Goal: Task Accomplishment & Management: Manage account settings

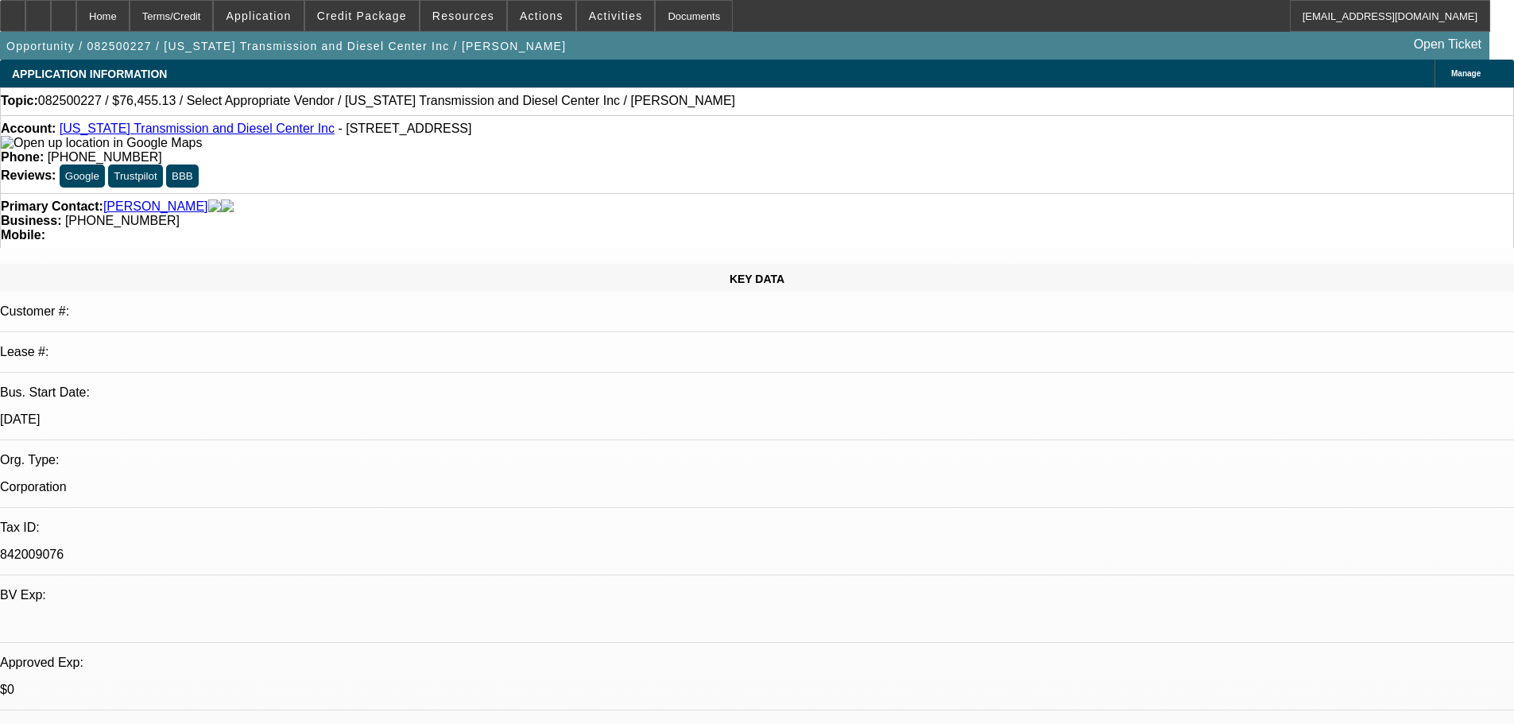
select select "0"
select select "2"
select select "0.1"
select select "4"
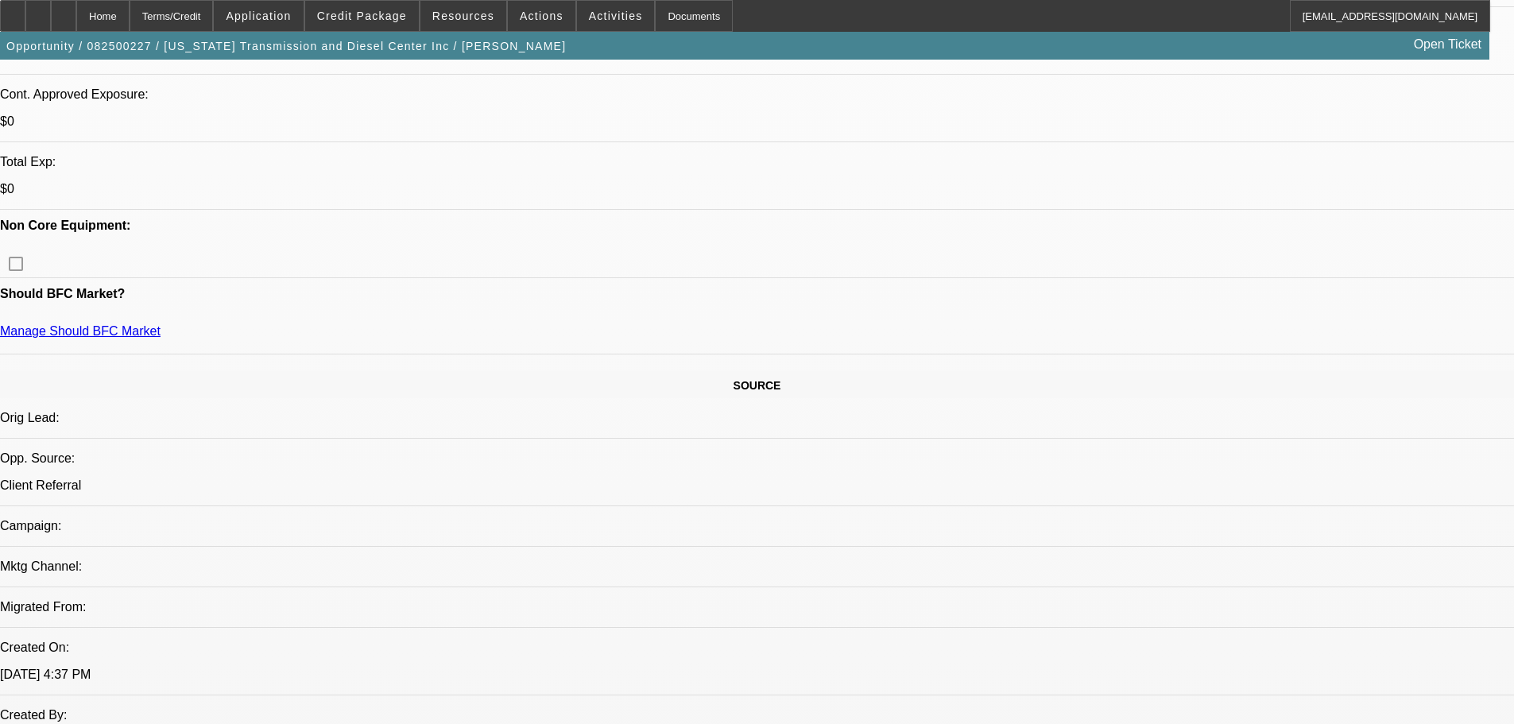
scroll to position [795, 0]
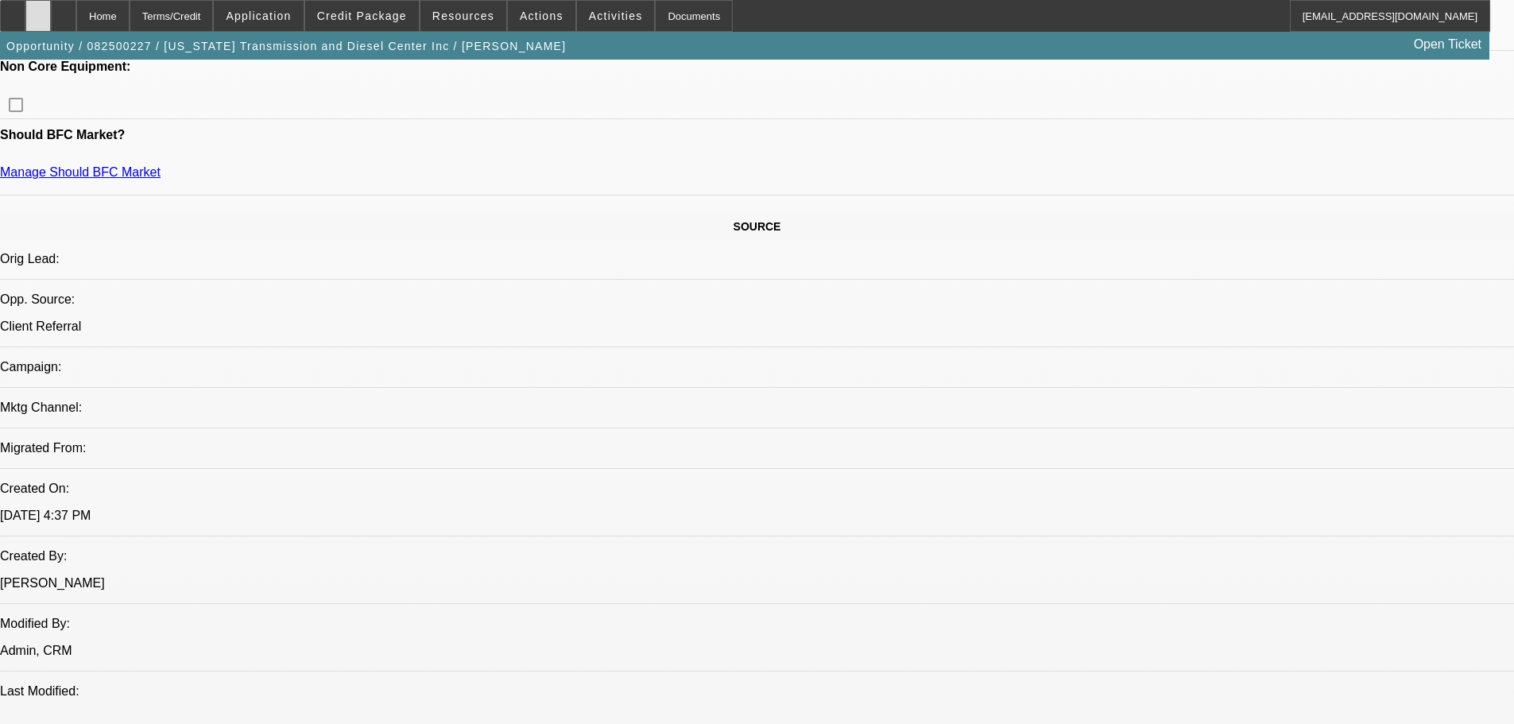
click at [51, 17] on div at bounding box center [37, 16] width 25 height 32
click at [64, 10] on icon at bounding box center [64, 10] width 0 height 0
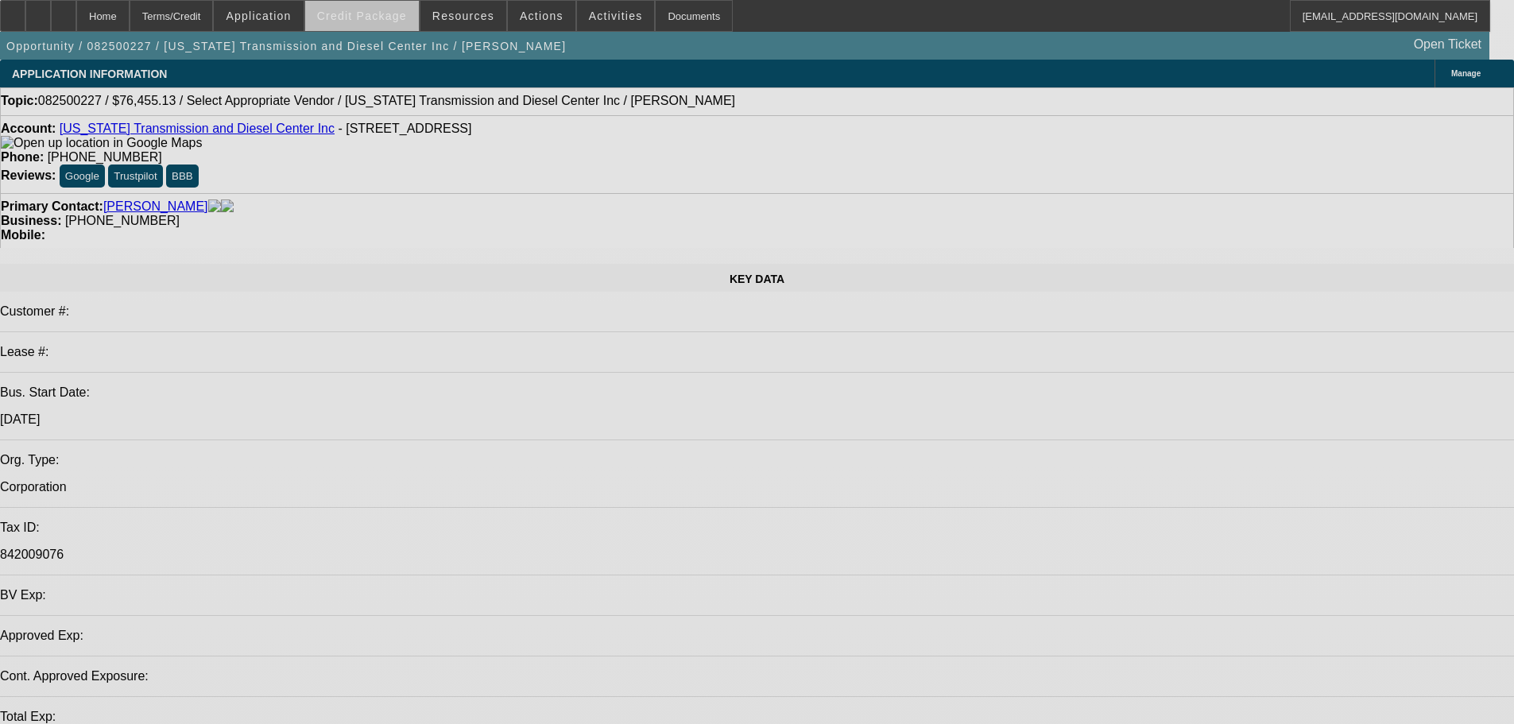
select select "0"
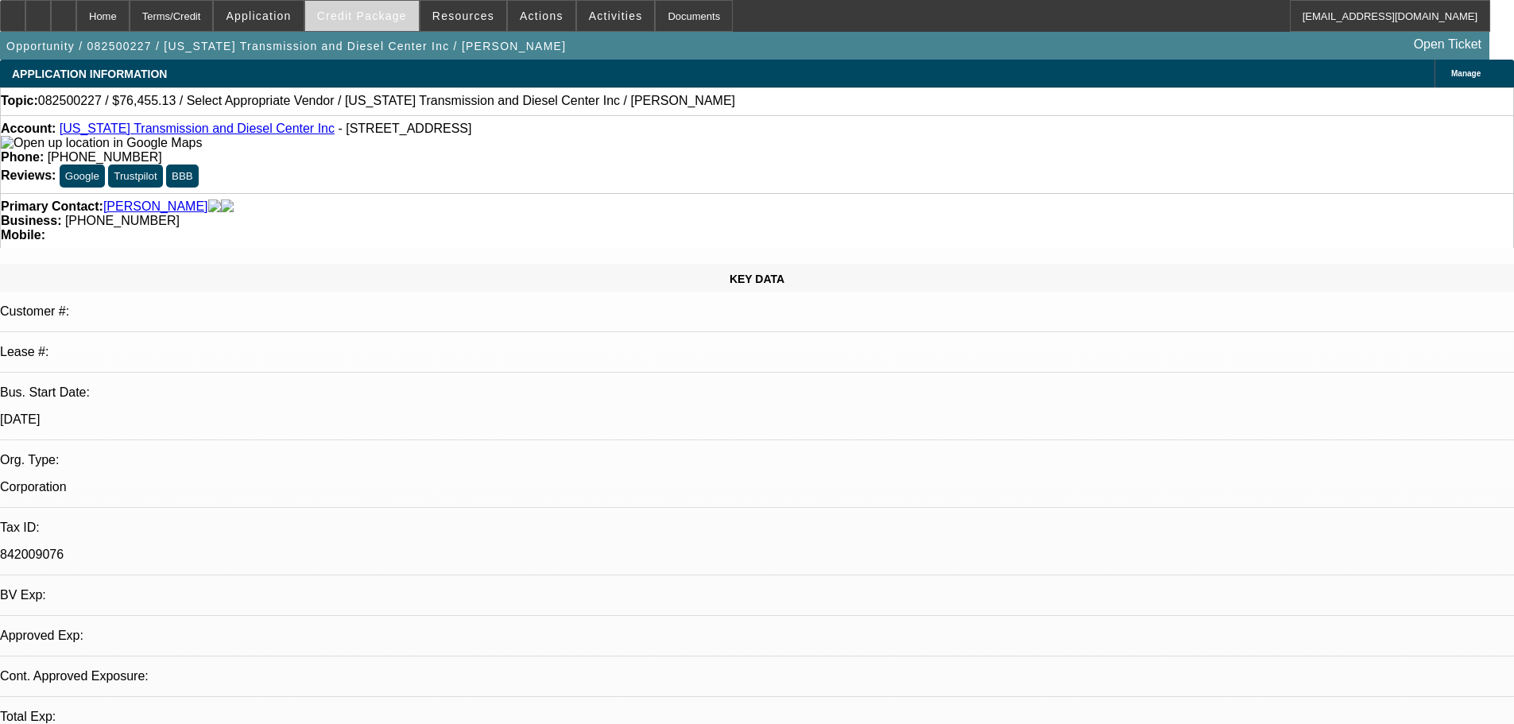
select select "2"
select select "0.1"
select select "4"
click at [366, 9] on span at bounding box center [362, 16] width 114 height 38
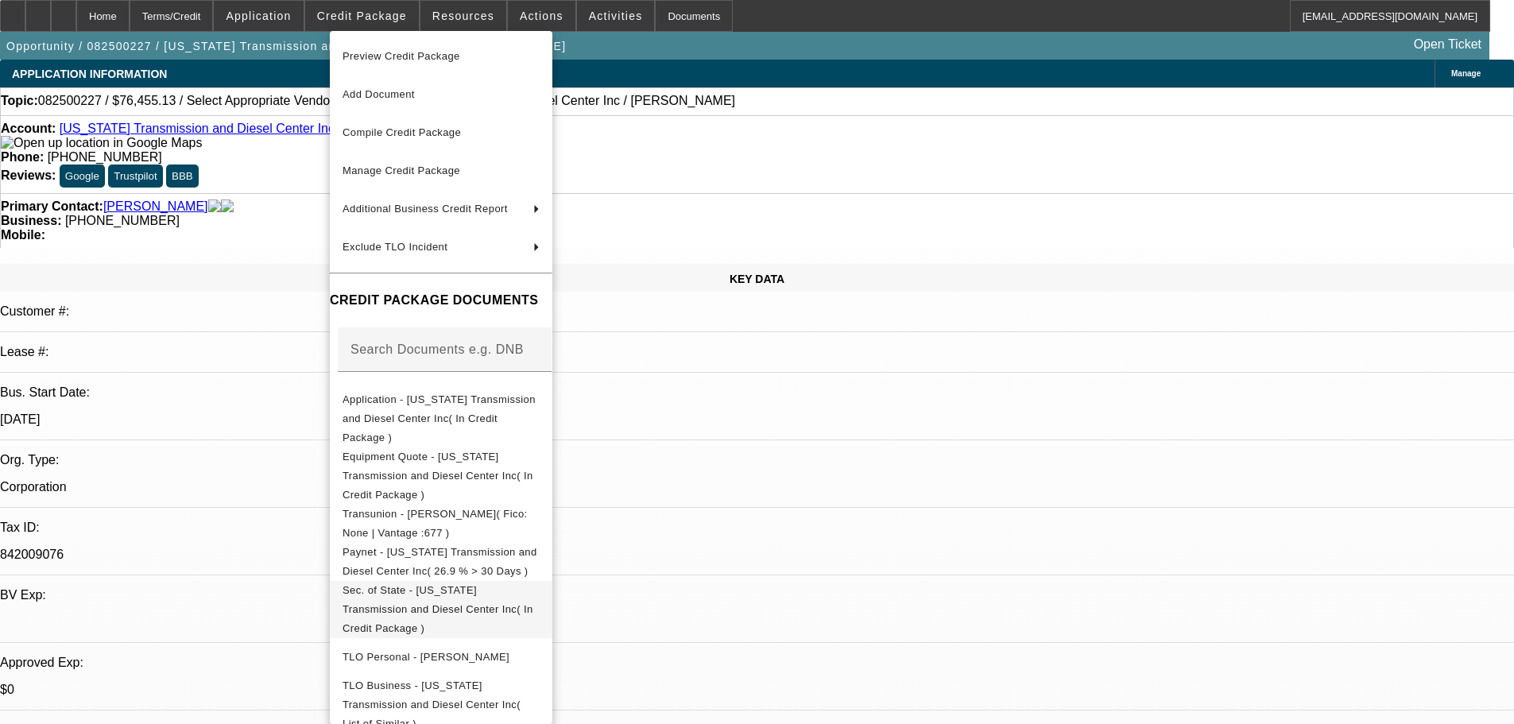
click at [552, 581] on button "Sec. of State - Oregon Transmission and Diesel Center Inc( In Credit Package )" at bounding box center [441, 609] width 223 height 57
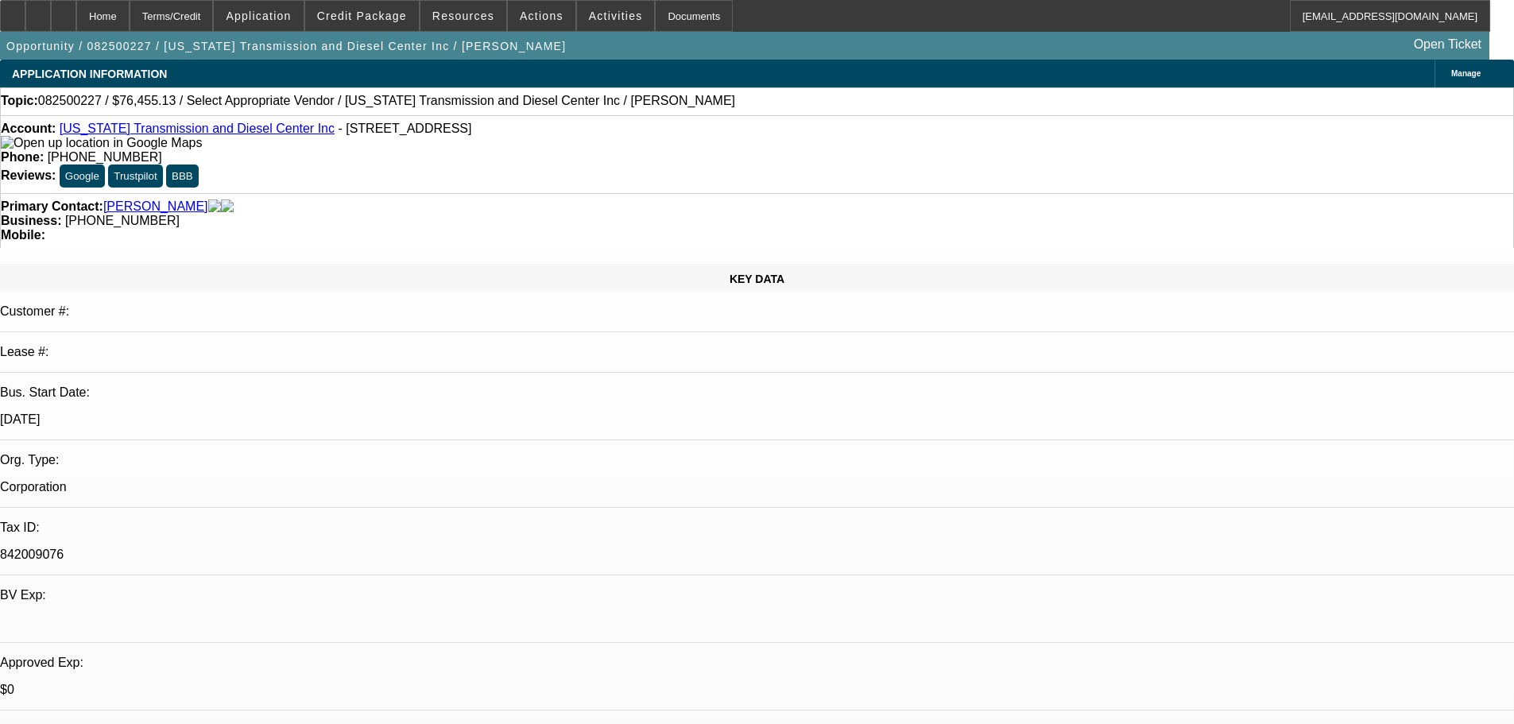
click at [1451, 73] on span "Manage" at bounding box center [1465, 73] width 29 height 9
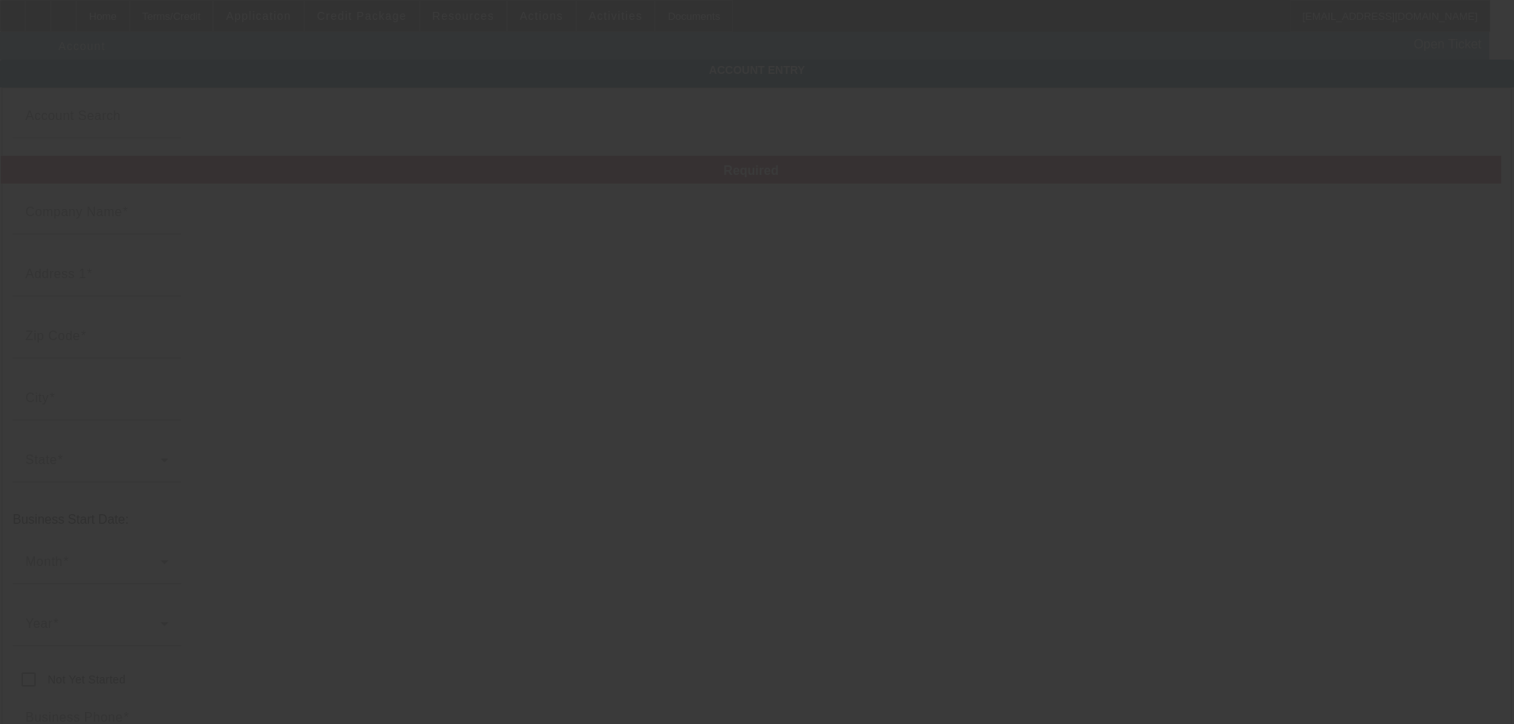
type input "[US_STATE] Transmission and Diesel Center Inc"
type input "14725 SE 82nd Dr"
type input "97015"
type input "Clackamas"
type input "[PHONE_NUMBER]"
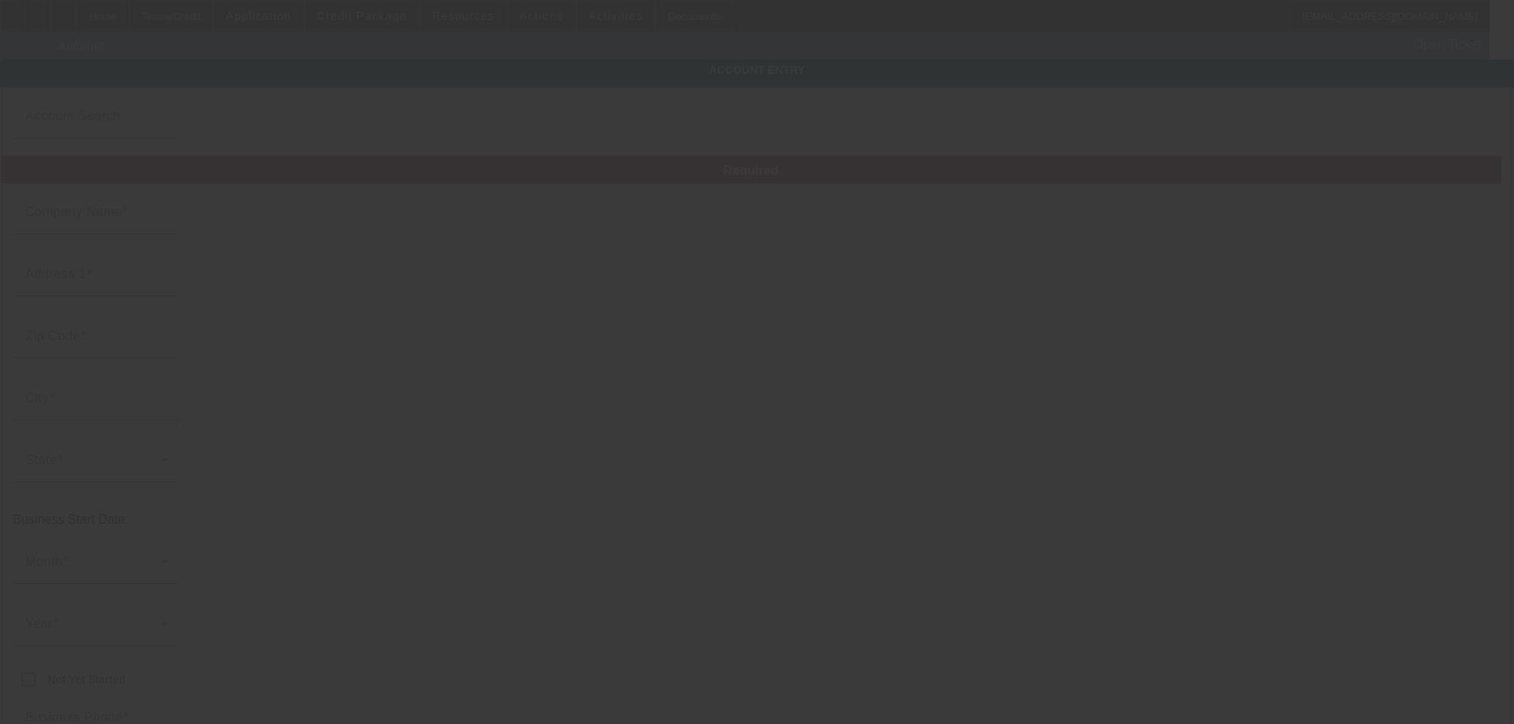
type input "842009076"
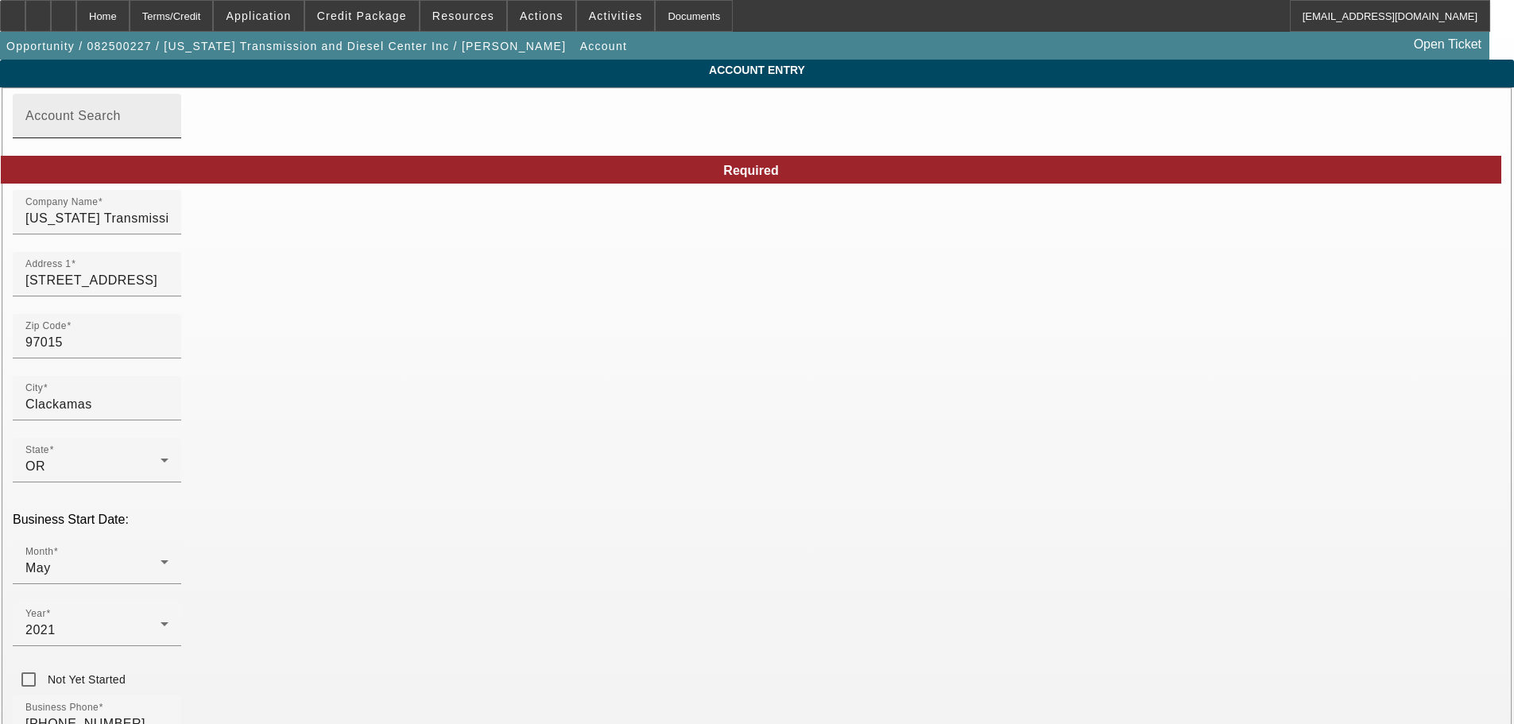
type input "8/8/2025"
click at [161, 559] on div "May" at bounding box center [92, 568] width 135 height 19
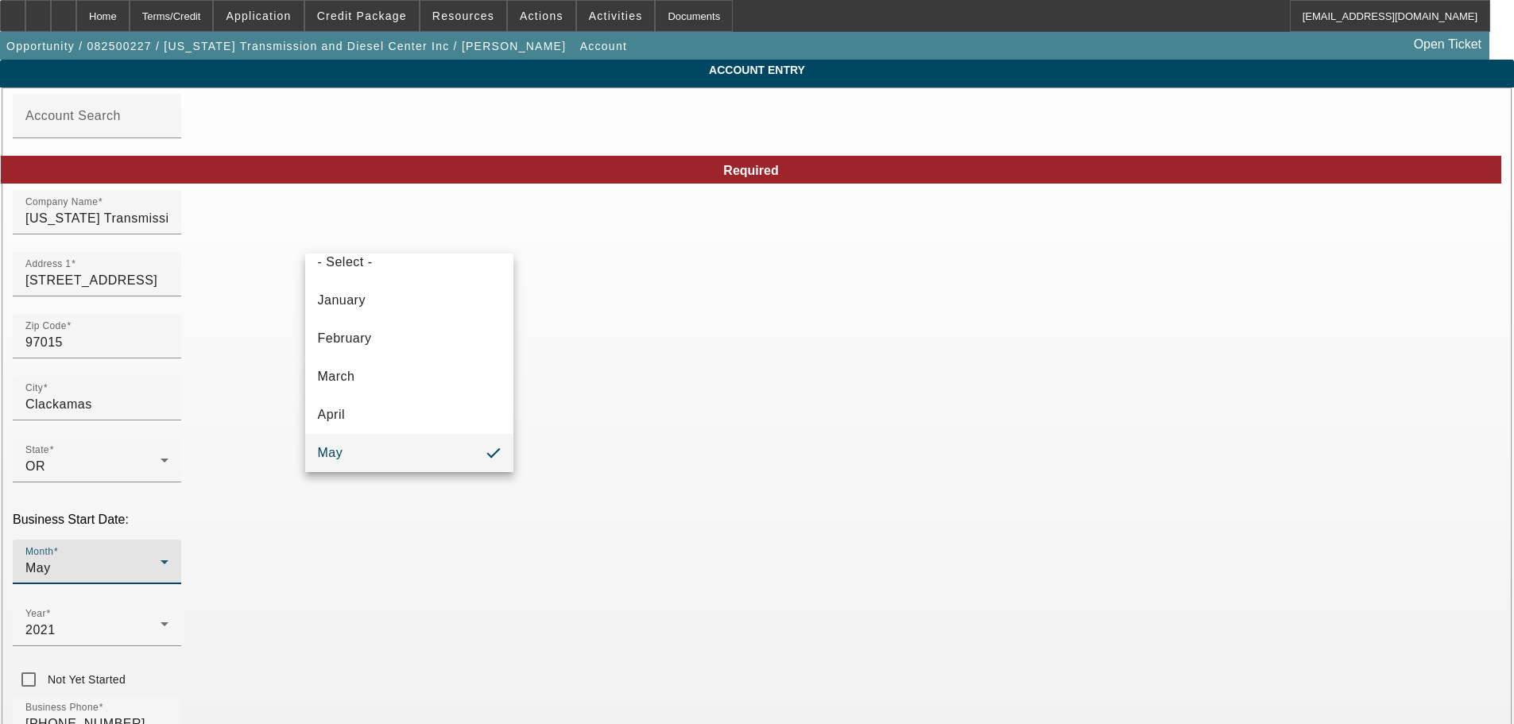
scroll to position [176, 0]
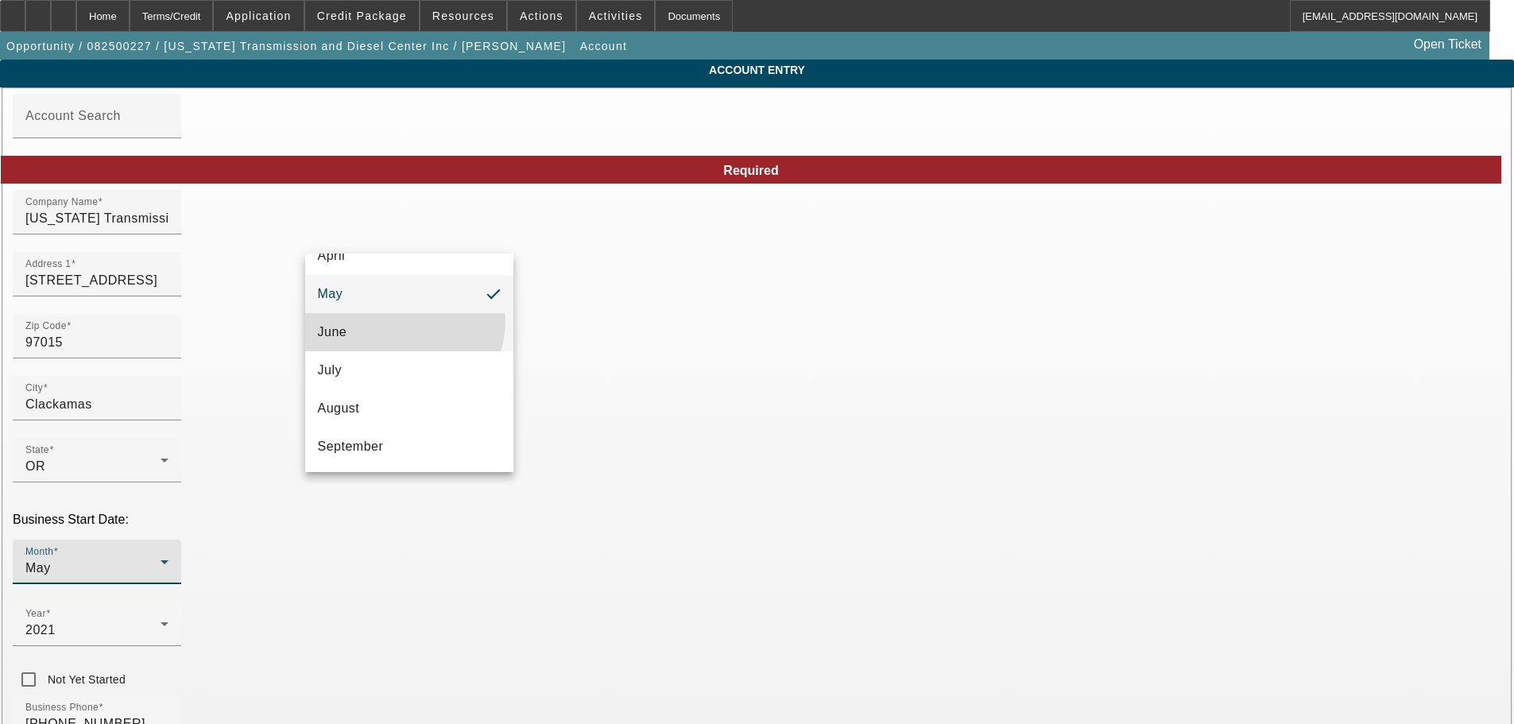
click at [402, 321] on mat-option "June" at bounding box center [409, 332] width 208 height 38
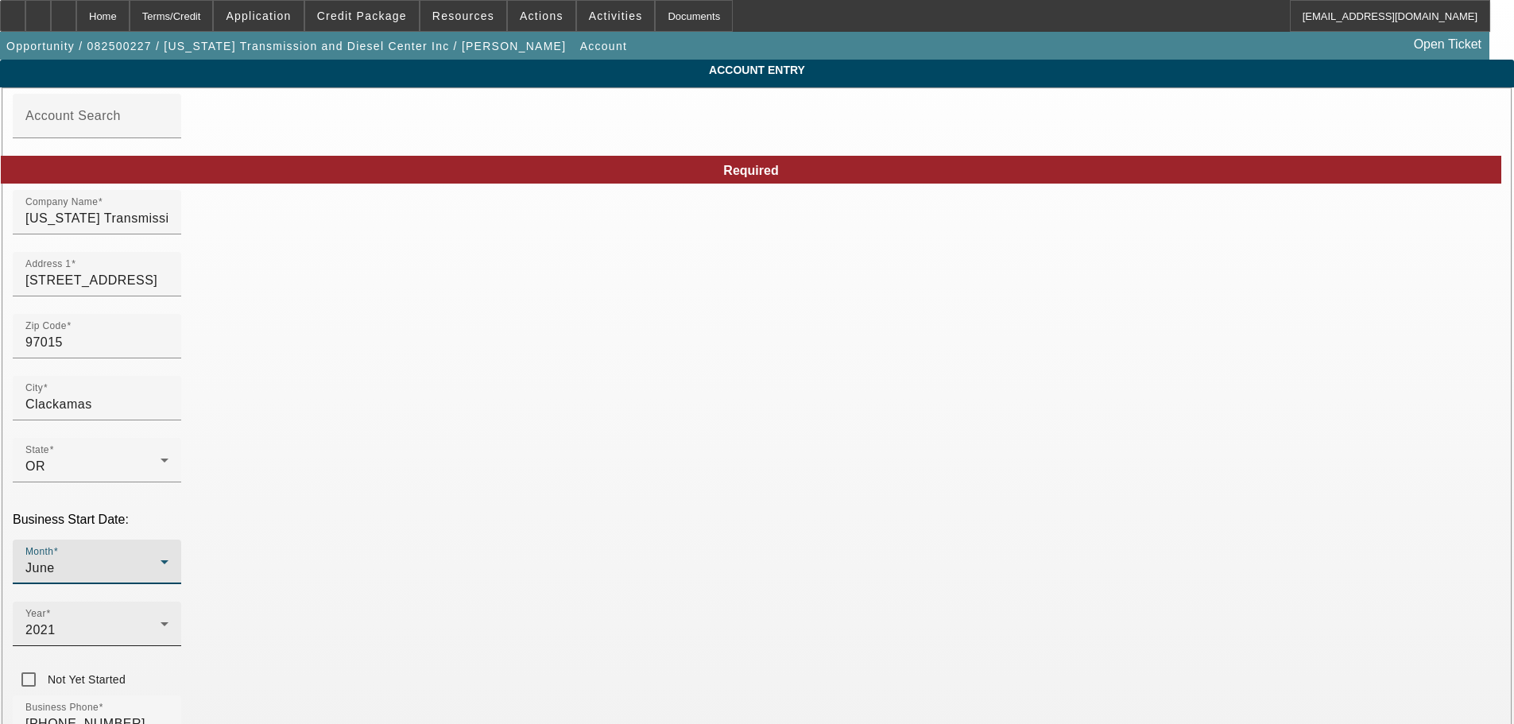
click at [168, 602] on div "Year 2021" at bounding box center [96, 624] width 143 height 45
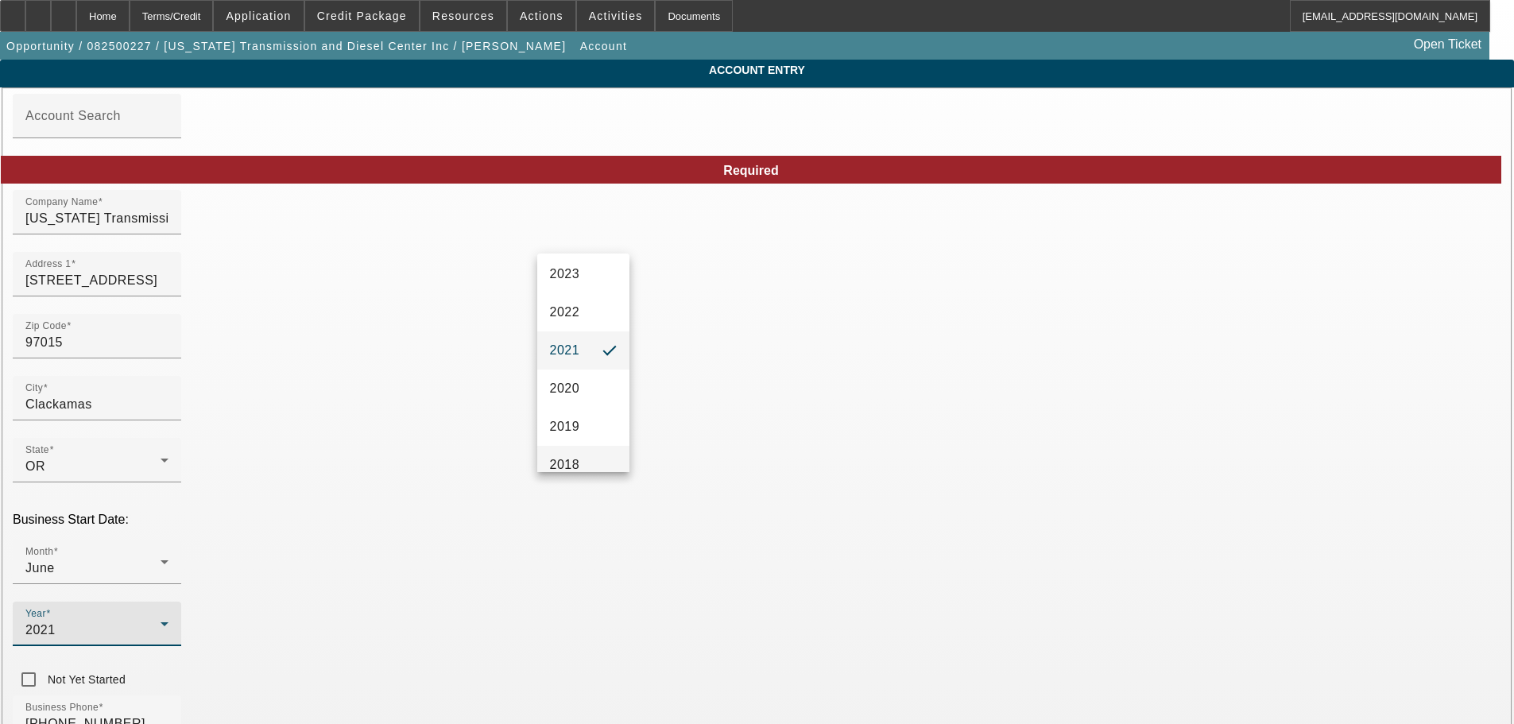
scroll to position [252, 0]
click at [586, 372] on mat-option "2019" at bounding box center [583, 370] width 92 height 38
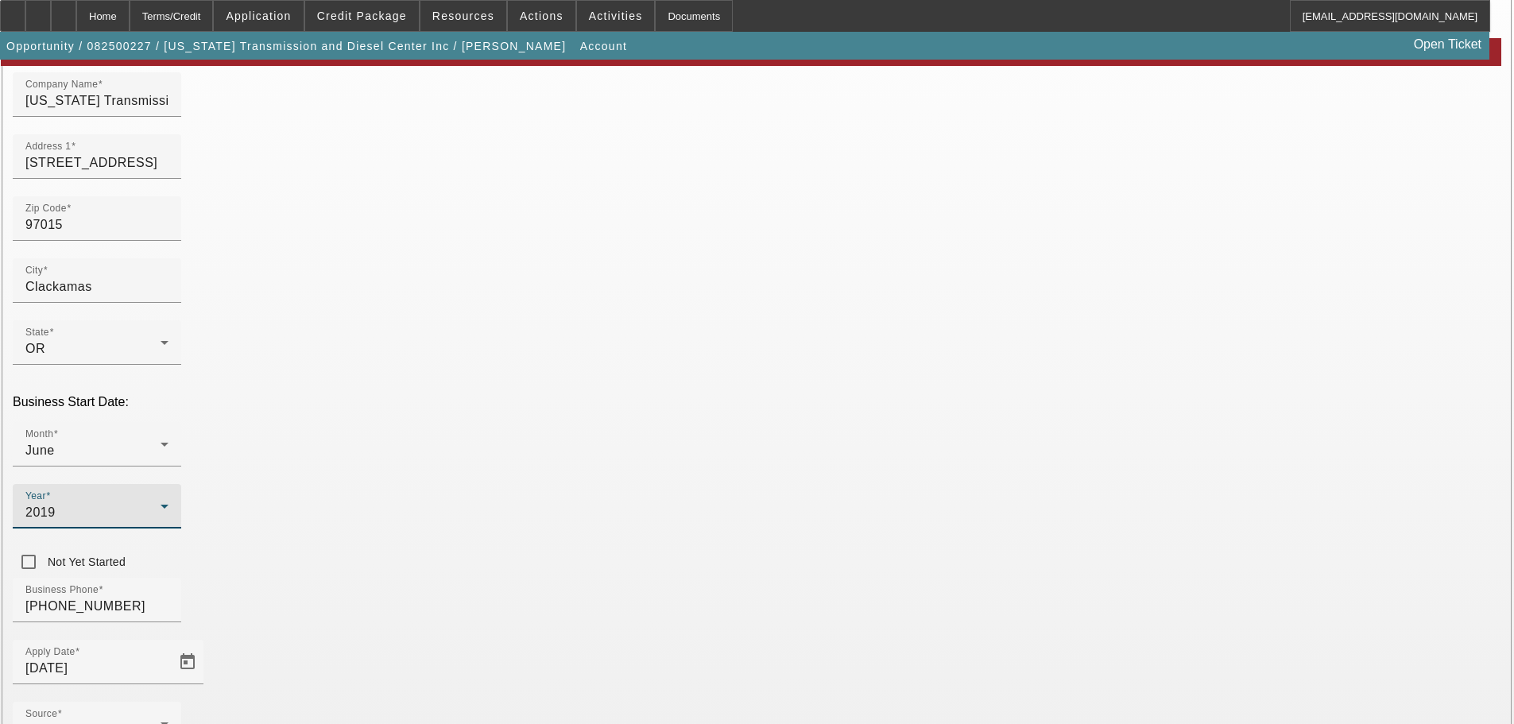
scroll to position [213, 0]
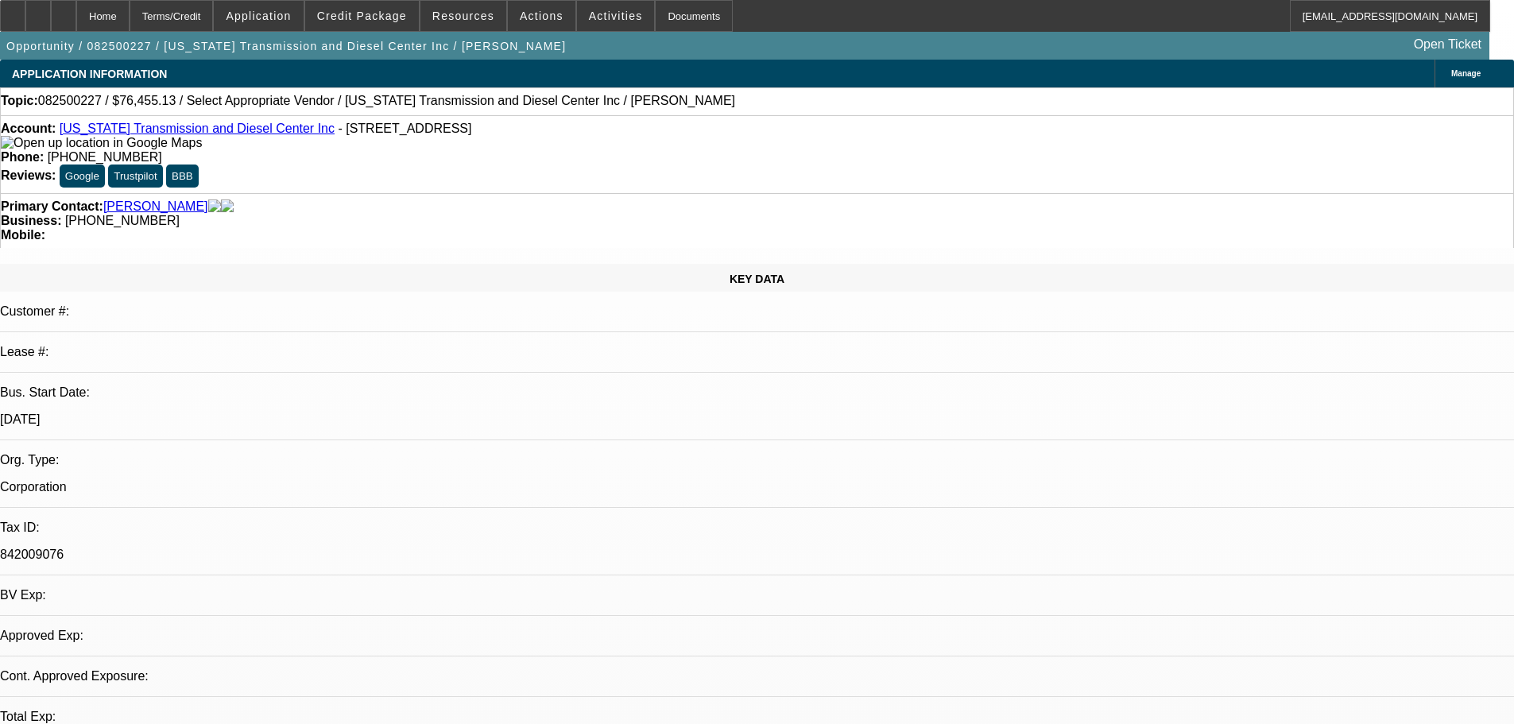
select select "0"
select select "2"
select select "0.1"
select select "4"
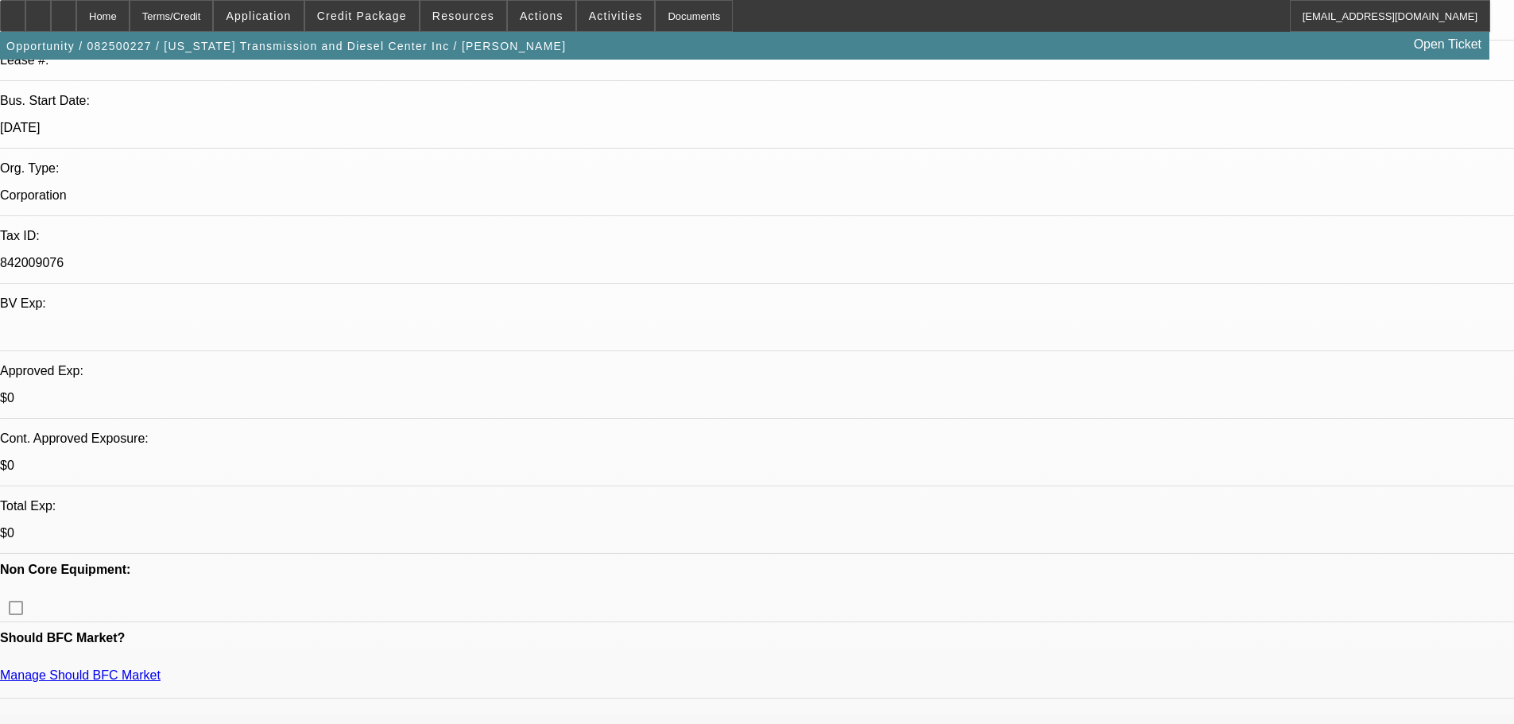
scroll to position [477, 0]
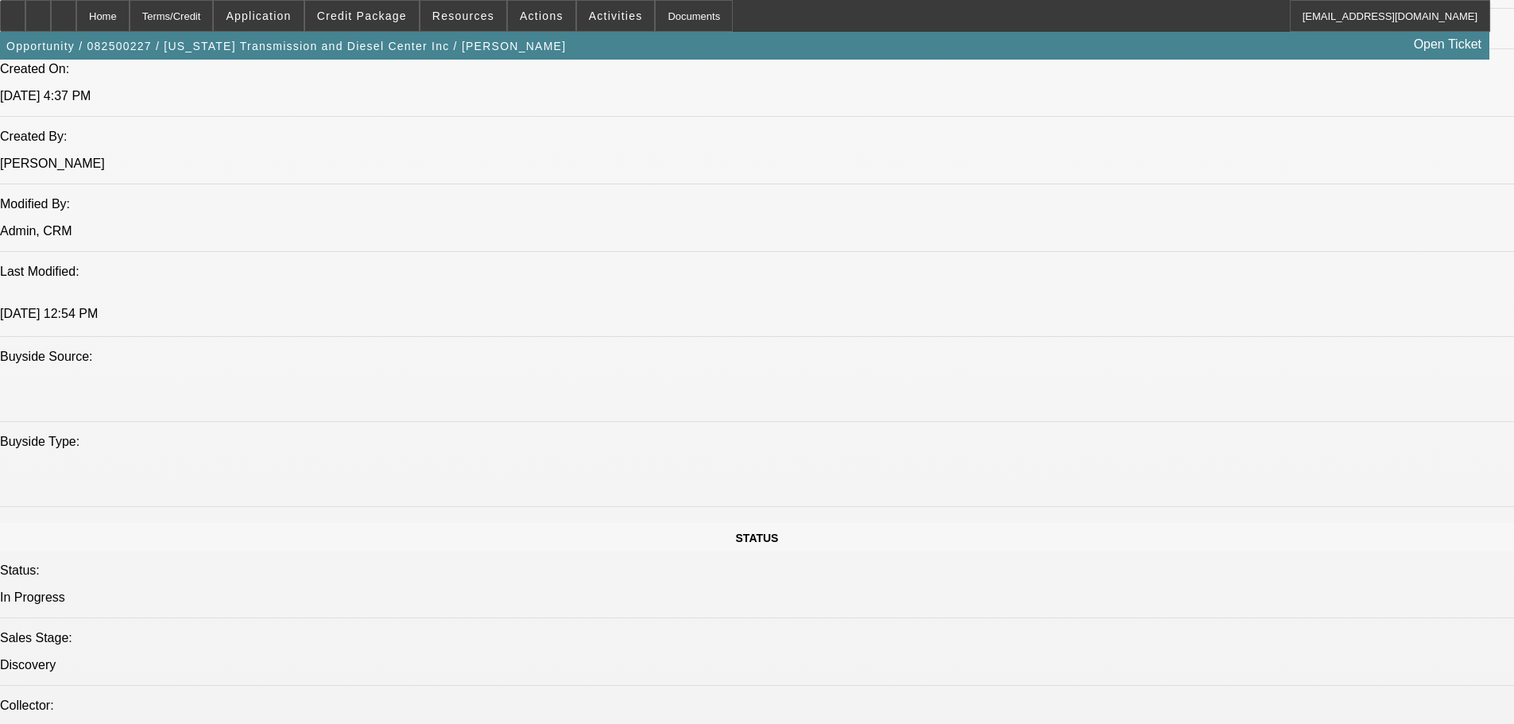
scroll to position [1271, 0]
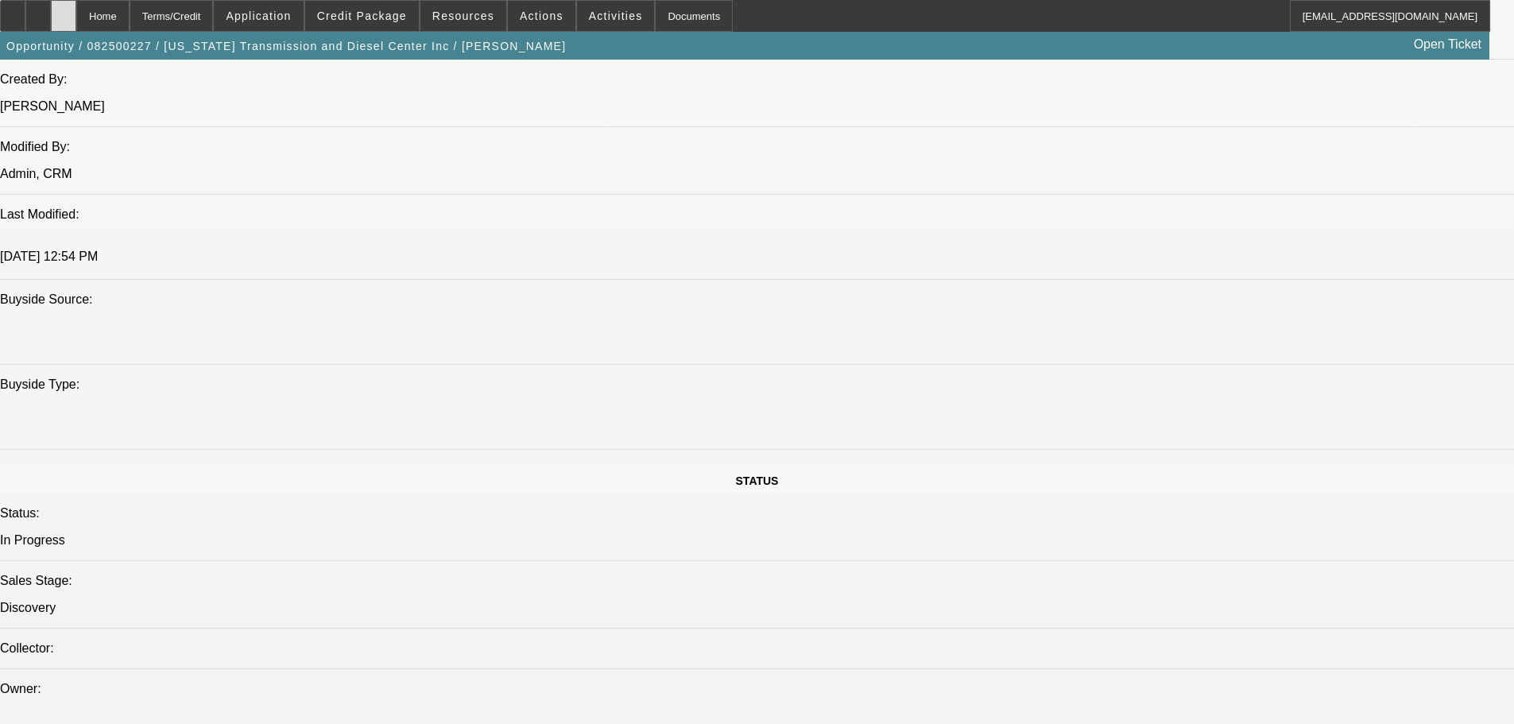
click at [64, 10] on icon at bounding box center [64, 10] width 0 height 0
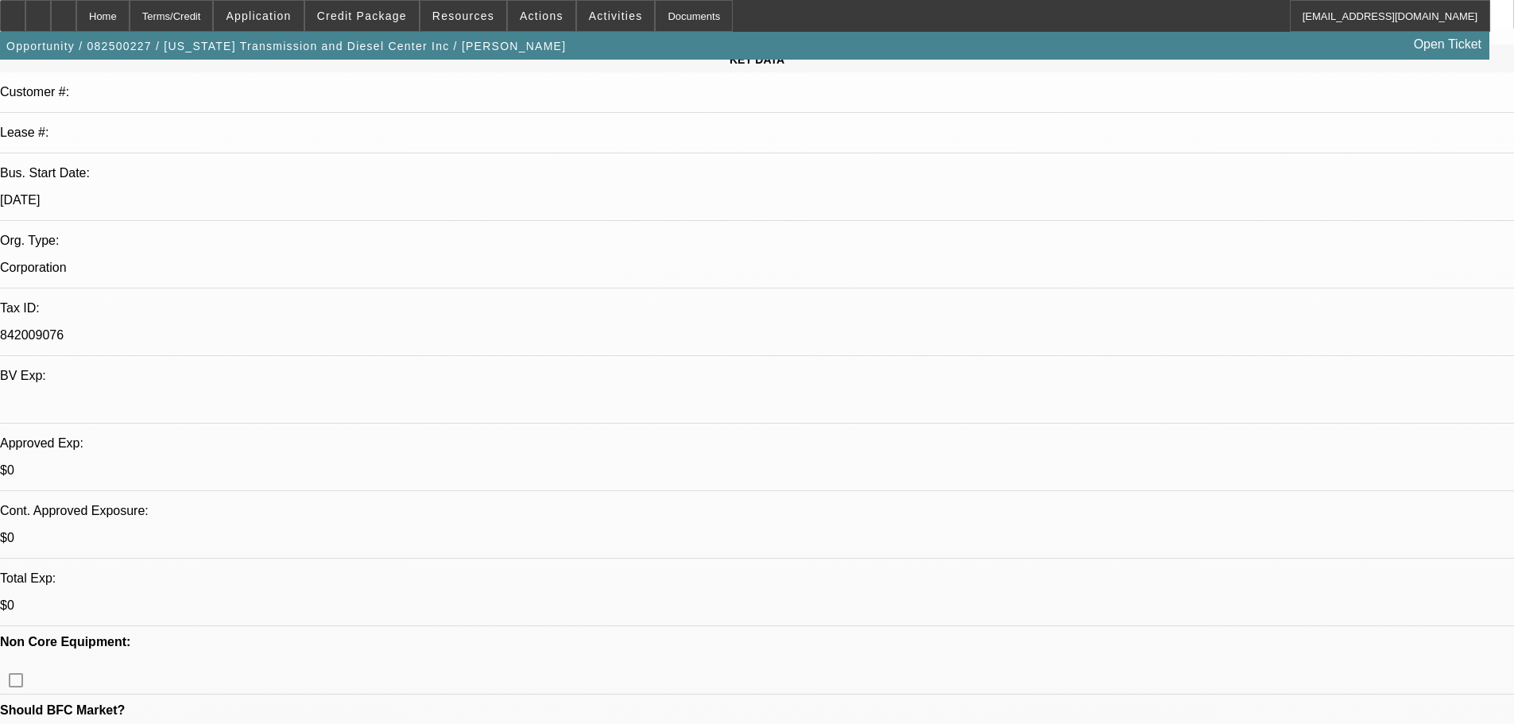
select select "0"
select select "2"
select select "0.1"
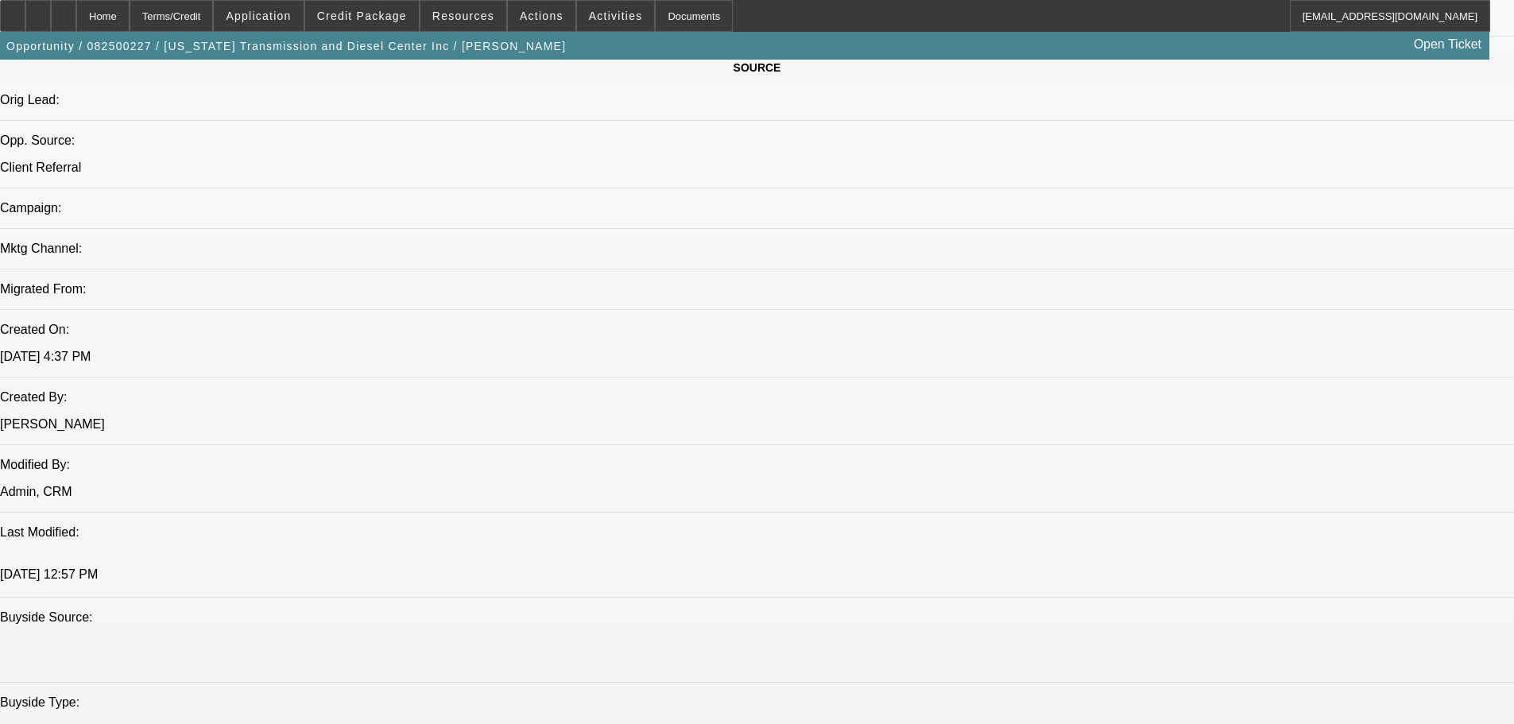
select select "2"
select select "4"
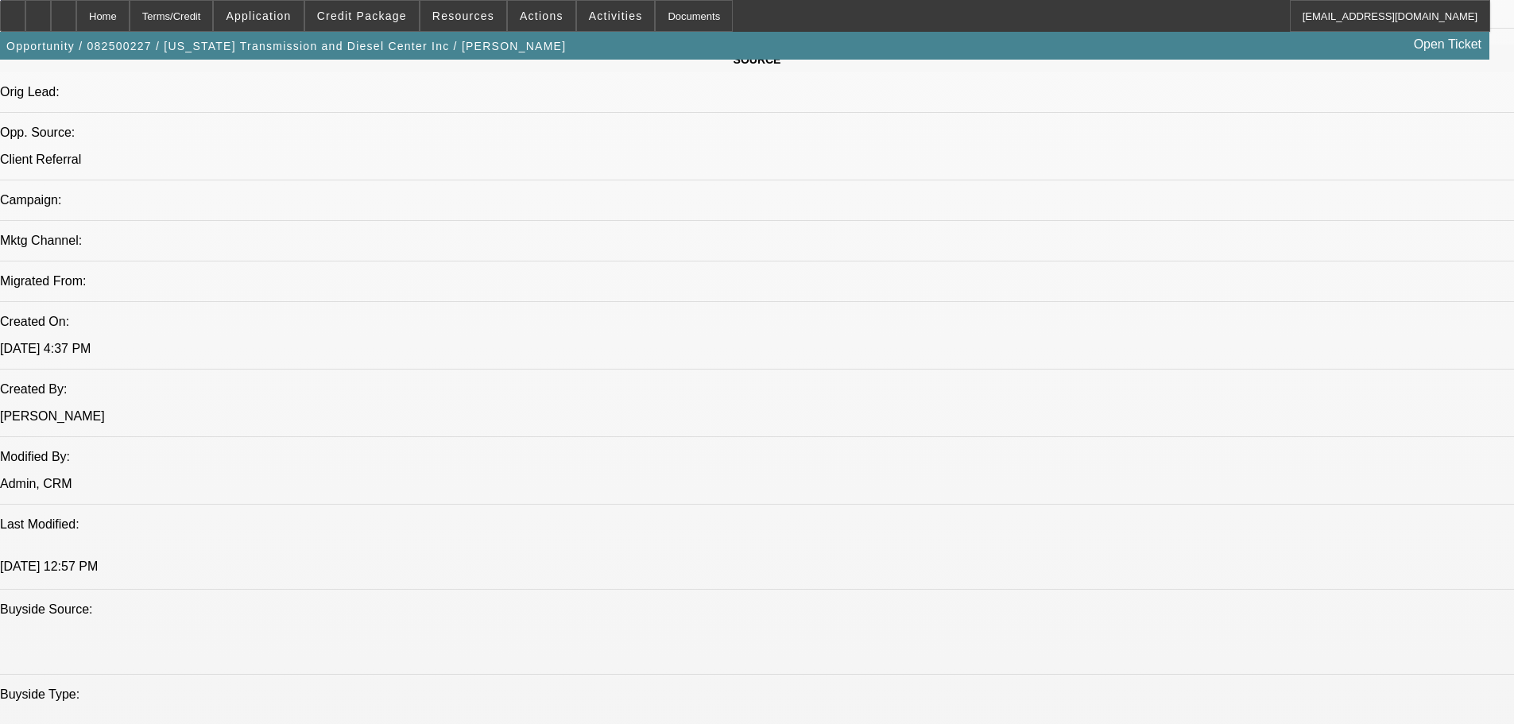
scroll to position [1105, 0]
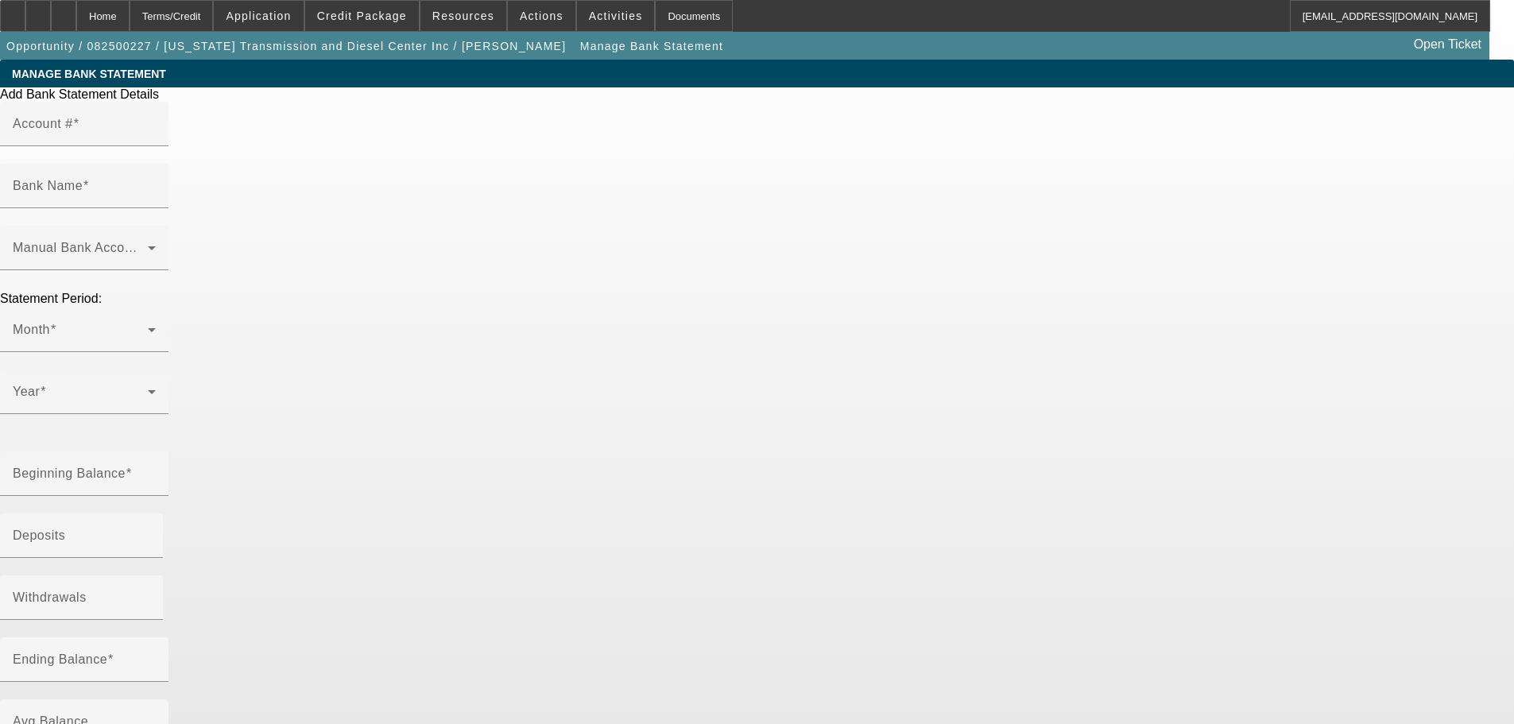
click at [156, 146] on div "Account #" at bounding box center [84, 124] width 143 height 45
paste input "7026"
type input "7026"
click at [156, 183] on input "Bank Name" at bounding box center [84, 192] width 143 height 19
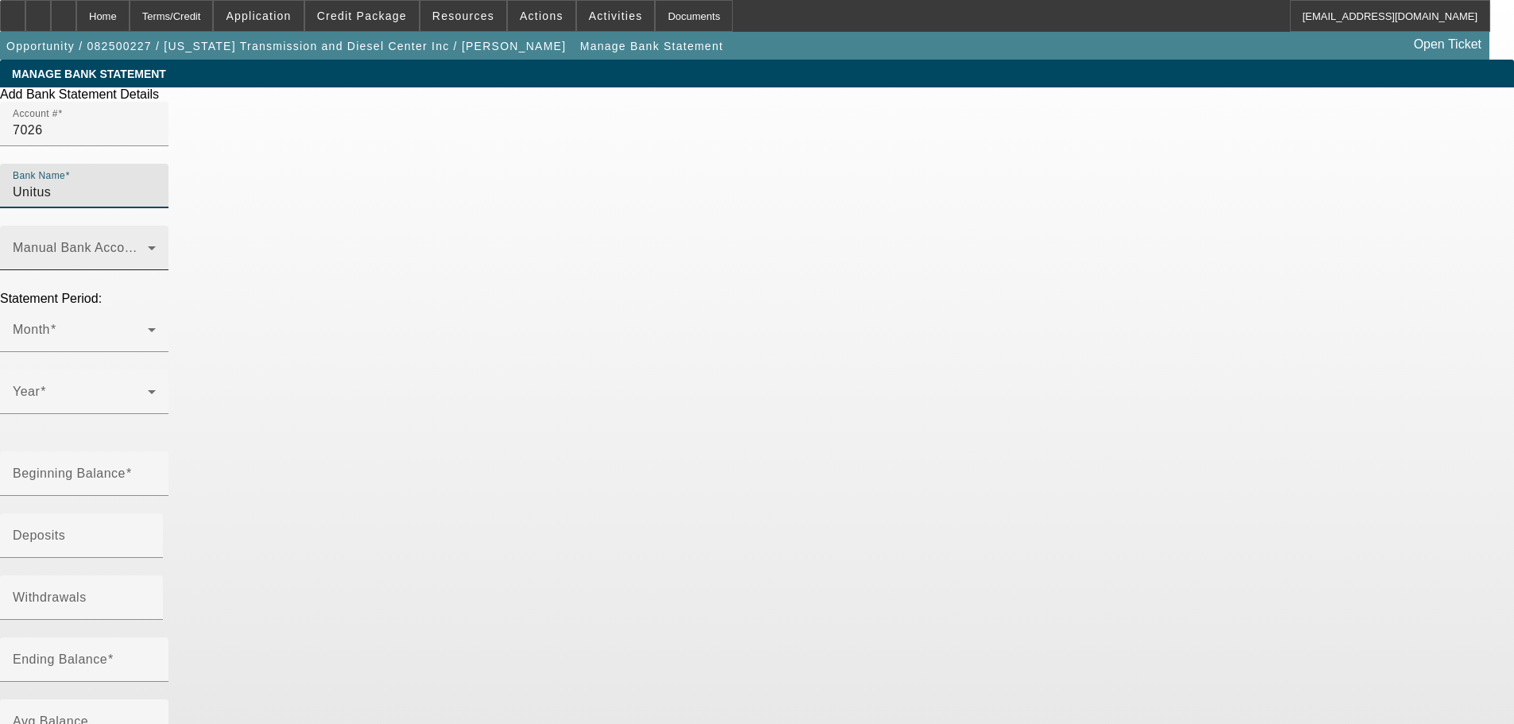
type input "Unitus"
click at [148, 245] on span at bounding box center [80, 254] width 135 height 19
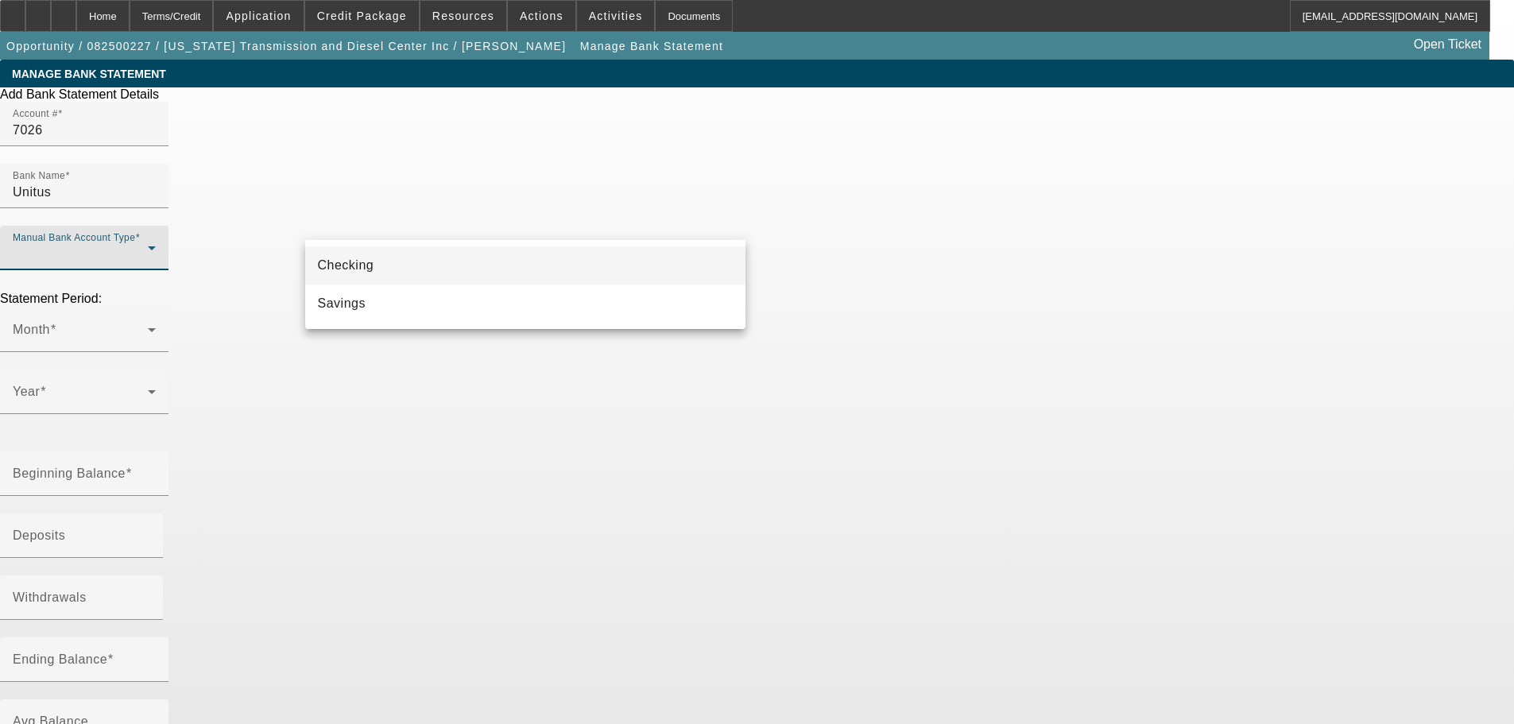
click at [397, 232] on div at bounding box center [757, 362] width 1514 height 724
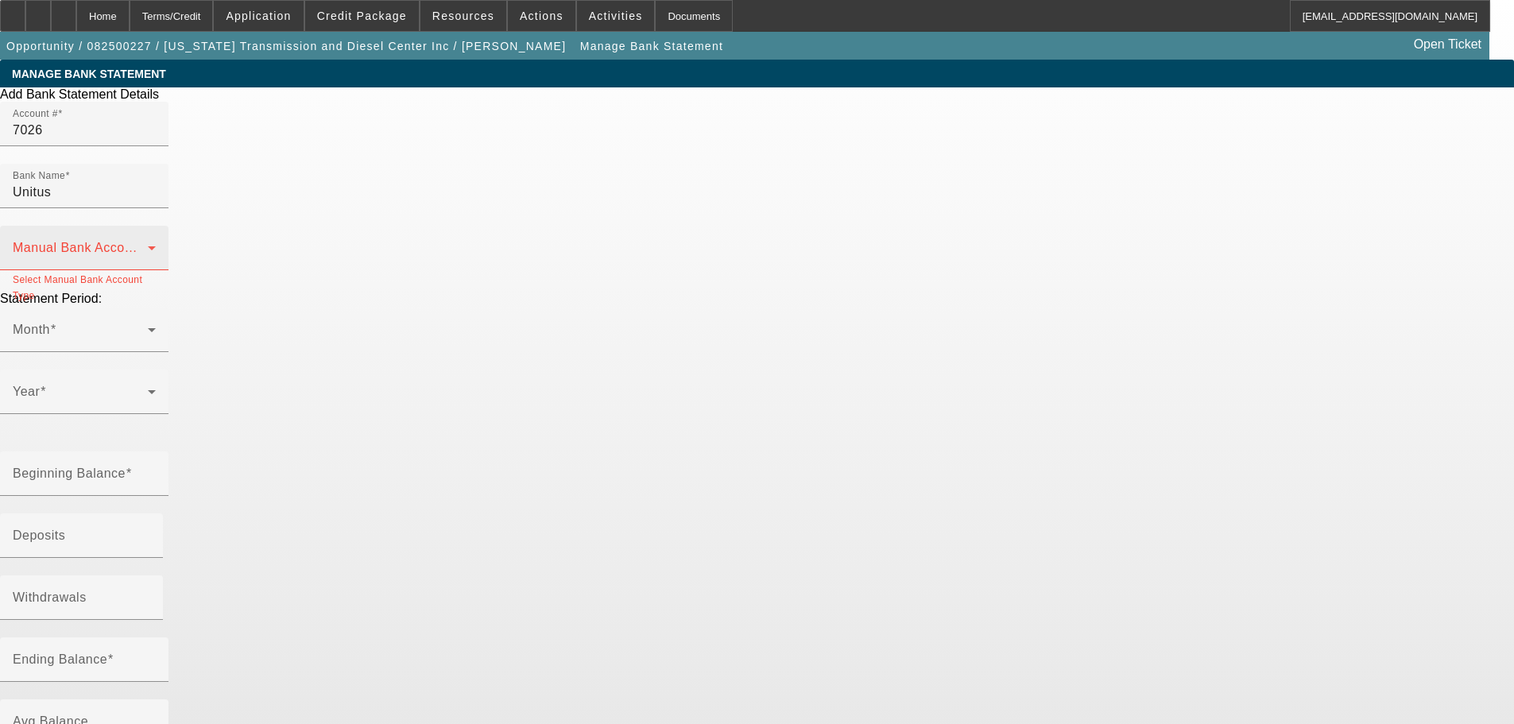
click at [148, 245] on span at bounding box center [80, 254] width 135 height 19
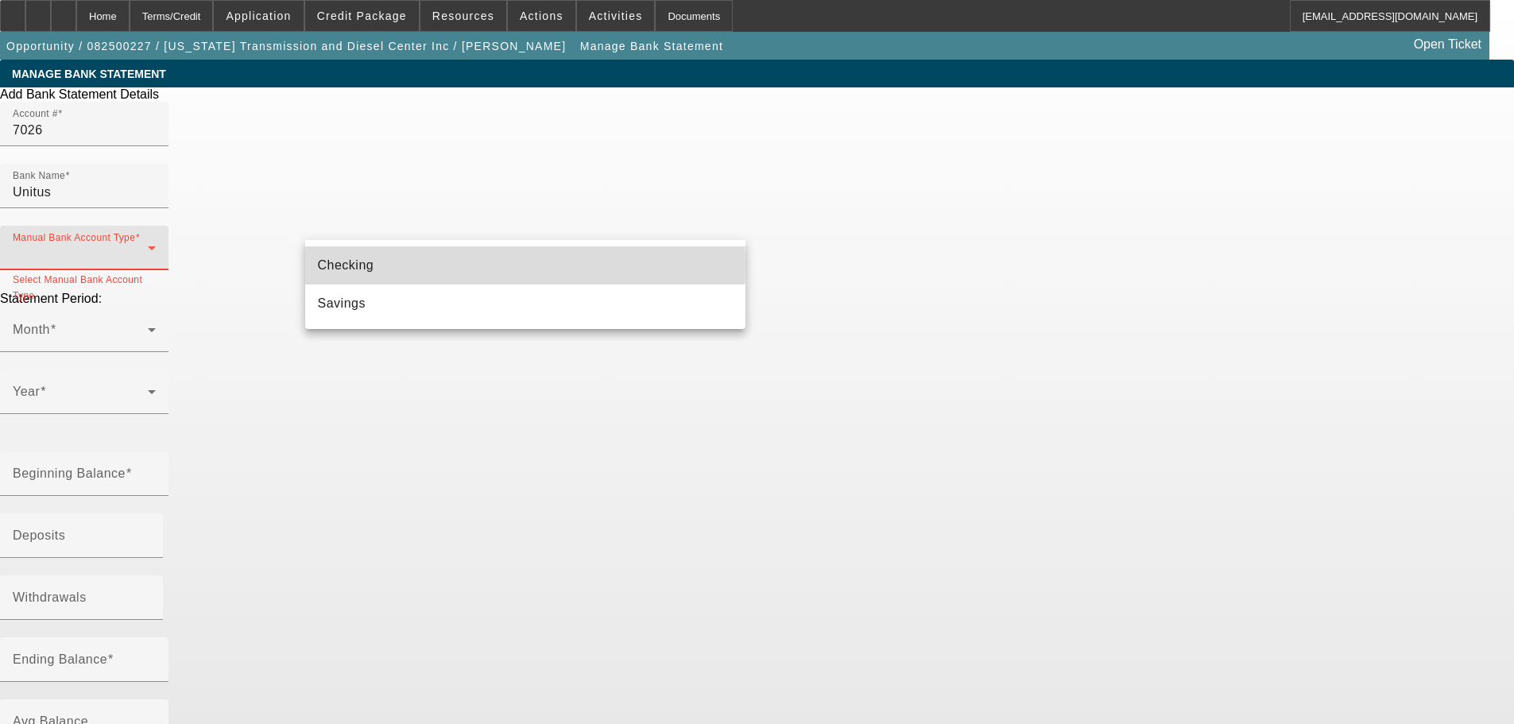
click at [393, 264] on mat-option "Checking" at bounding box center [525, 265] width 440 height 38
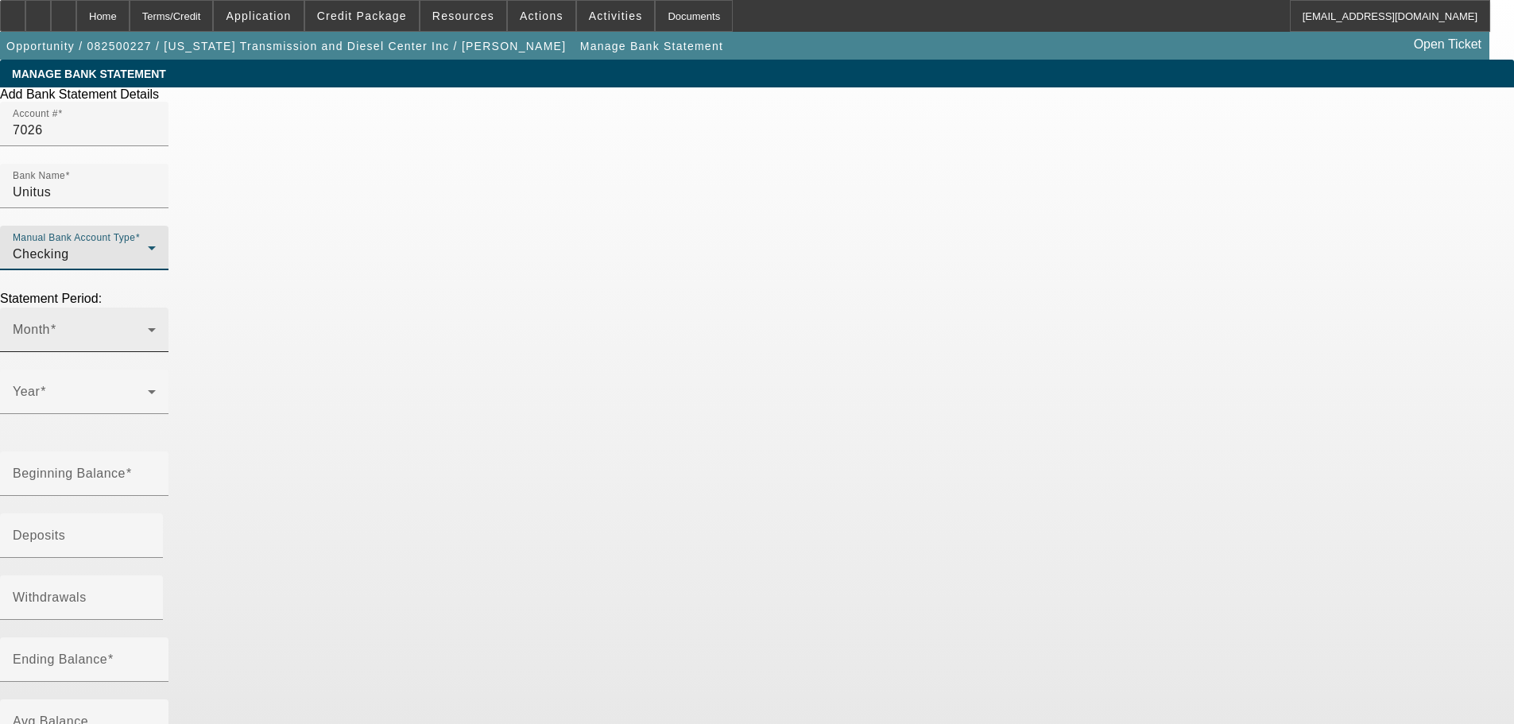
click at [148, 327] on span at bounding box center [80, 336] width 135 height 19
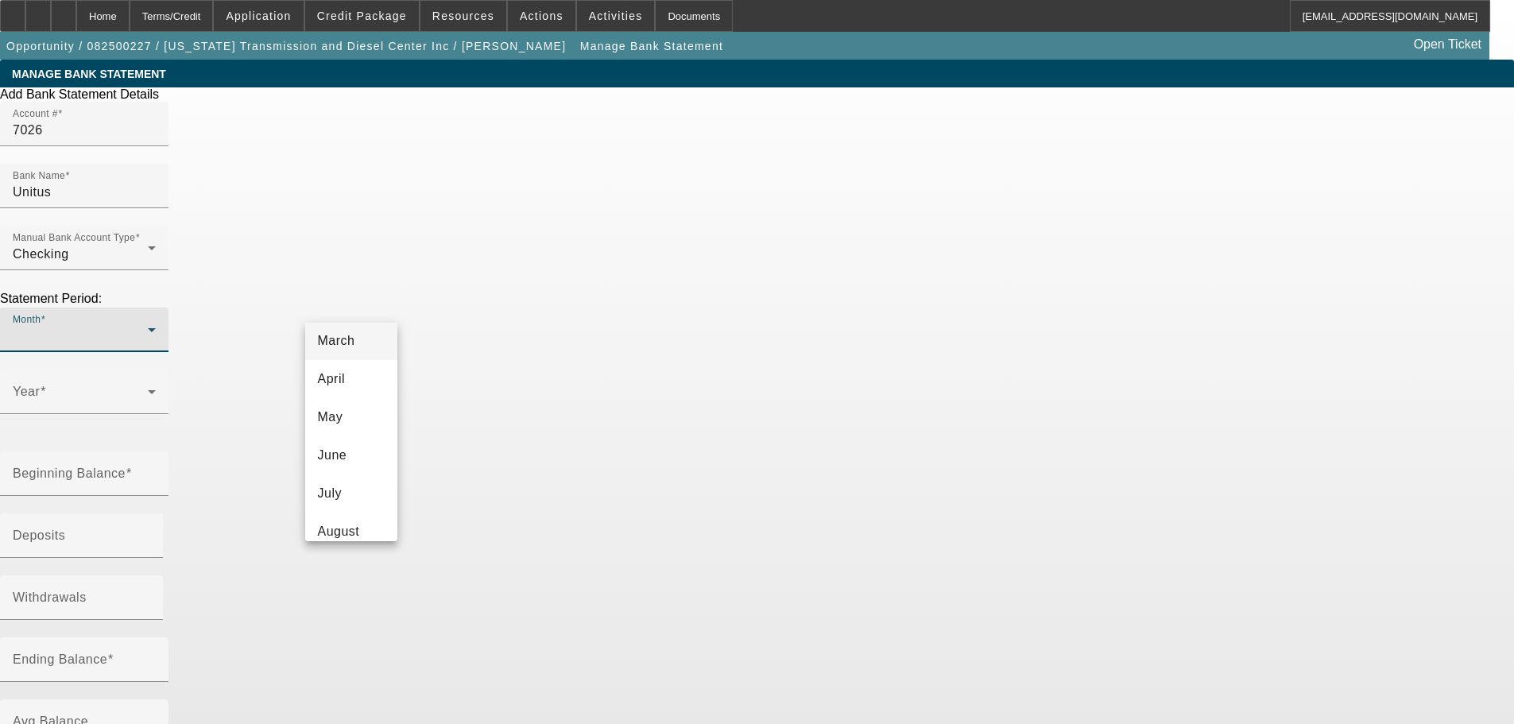
scroll to position [159, 0]
click at [353, 420] on mat-option "June" at bounding box center [351, 418] width 92 height 38
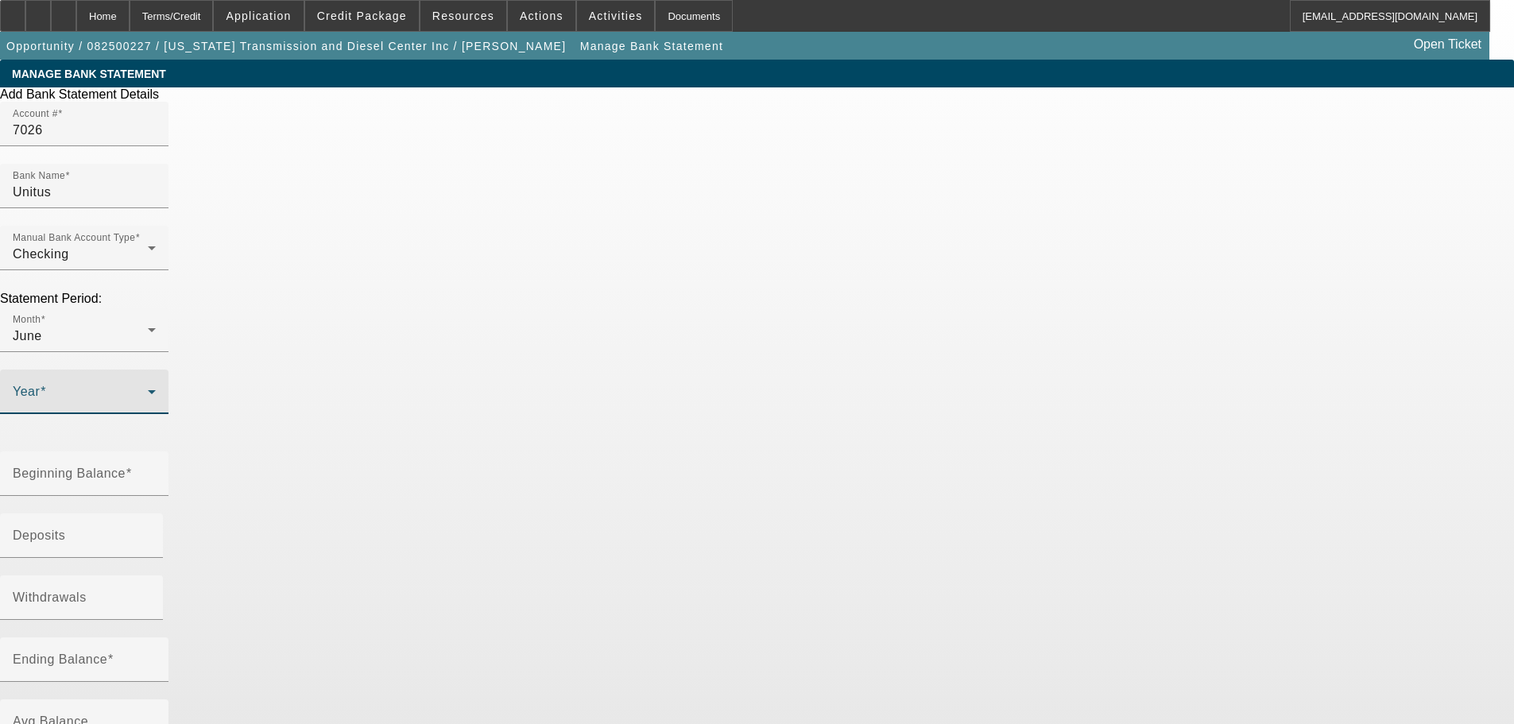
click at [148, 389] on span at bounding box center [80, 398] width 135 height 19
drag, startPoint x: 497, startPoint y: 455, endPoint x: 528, endPoint y: 433, distance: 37.7
click at [497, 454] on mat-option "2025" at bounding box center [467, 462] width 92 height 38
click at [156, 470] on input "Beginning Balance" at bounding box center [84, 479] width 143 height 19
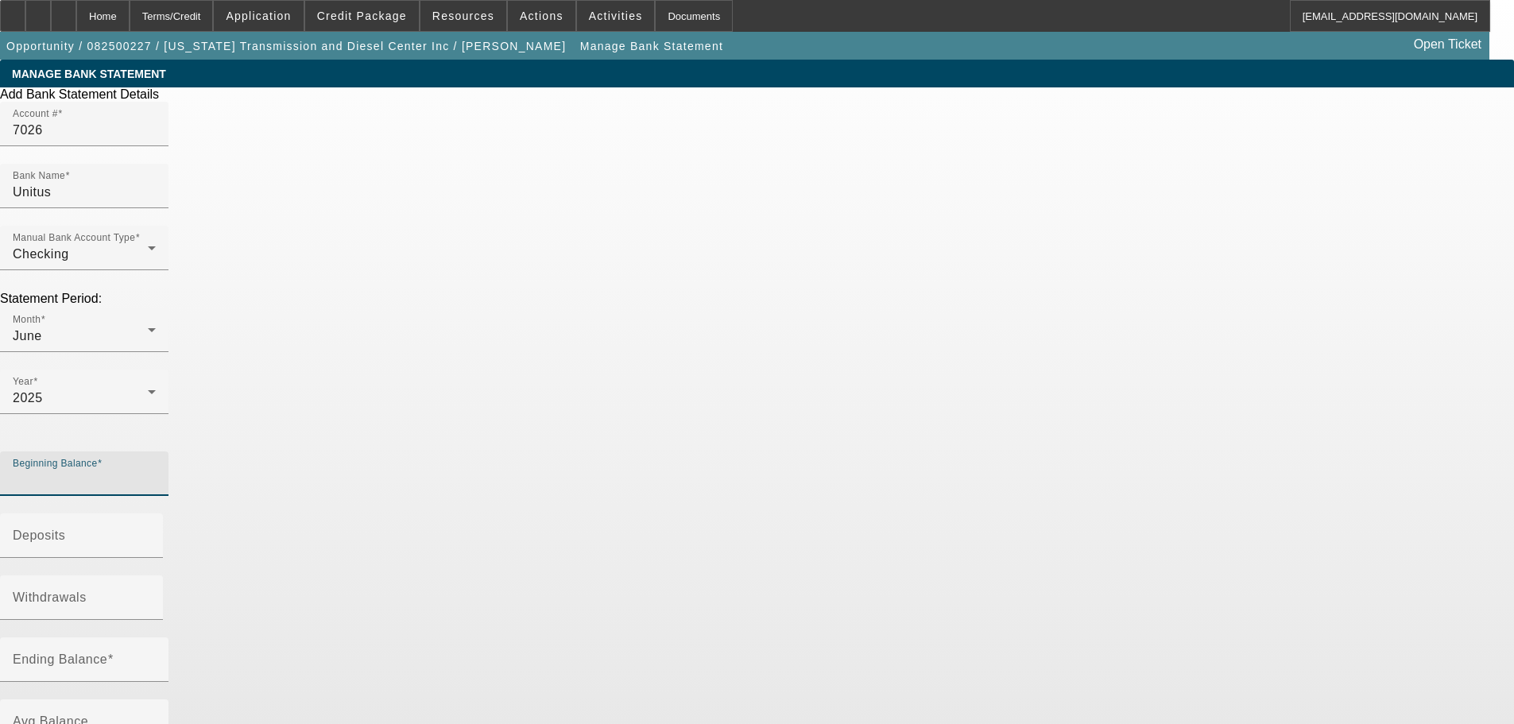
paste input "72,547.26"
type input "$72,547.26"
click at [156, 532] on input "Deposits" at bounding box center [84, 541] width 143 height 19
paste input "234,912.73"
type input "$234,912.73"
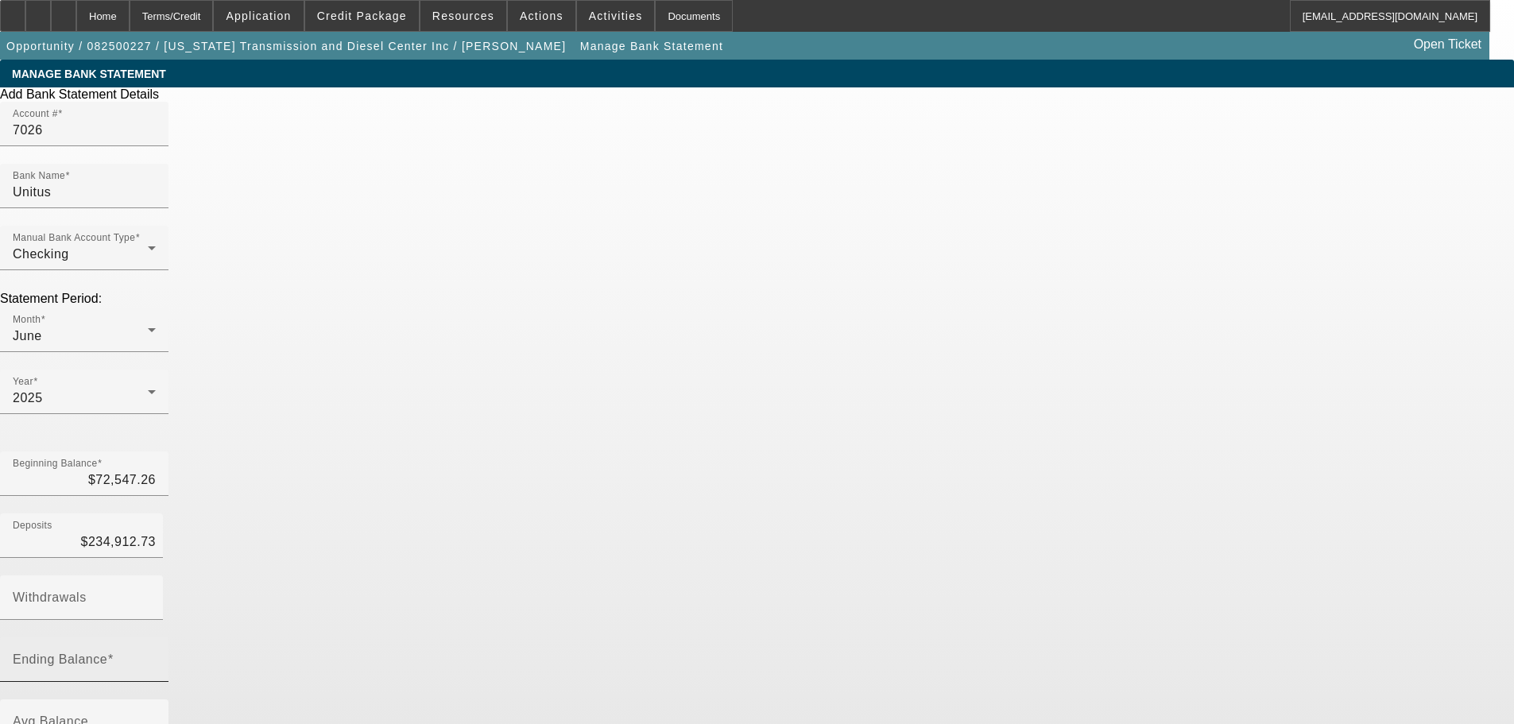
click at [156, 656] on input "Ending Balance" at bounding box center [84, 665] width 143 height 19
paste input "65,841.07"
type input "65,841.07"
type input "$241,618.92"
type input "$65,841.07"
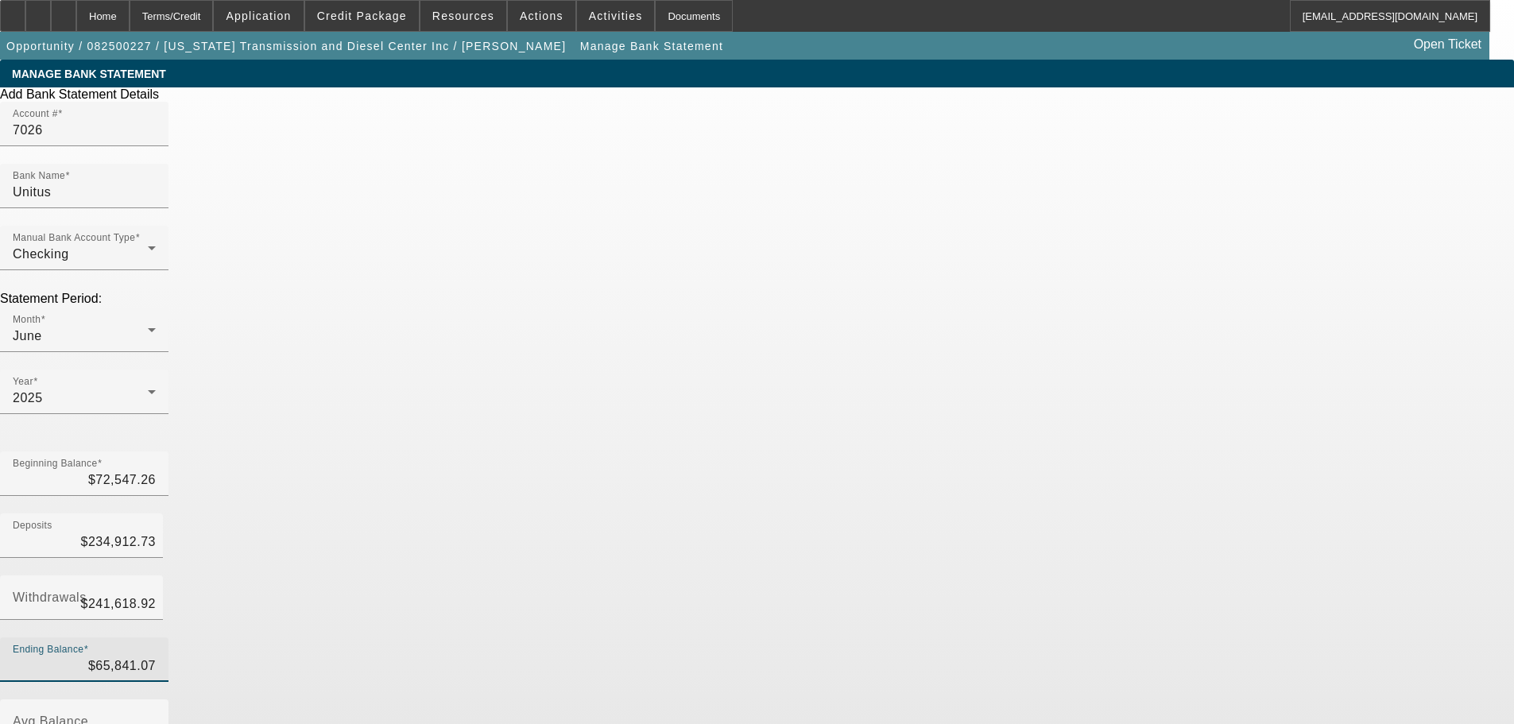
click at [995, 463] on div "Add Bank Statement Details Account # 7026 Bank Name Unitus Manual Bank Account …" at bounding box center [757, 489] width 1514 height 804
click at [1010, 469] on div "Add Bank Statement Details Account # 7026 Bank Name Unitus Manual Bank Account …" at bounding box center [757, 489] width 1514 height 804
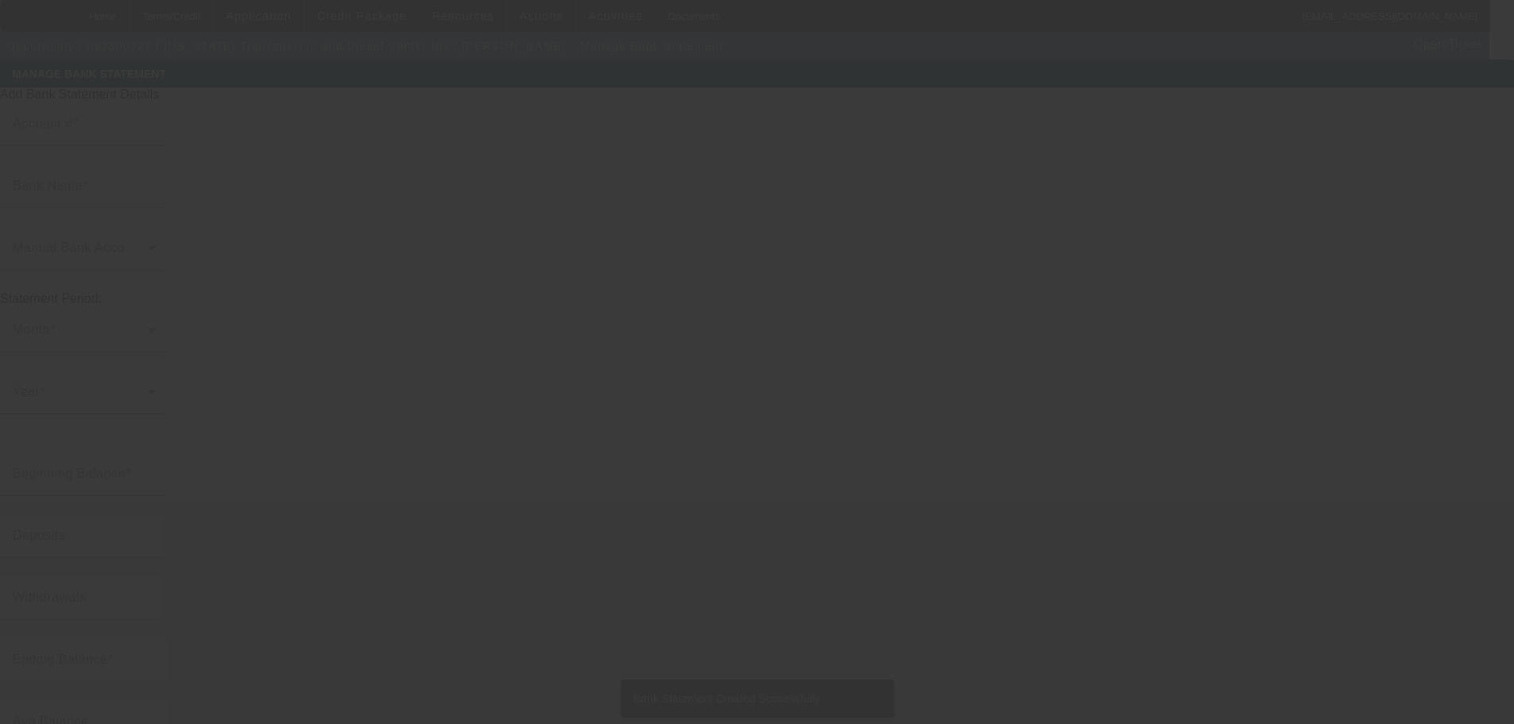
type input "7026"
type input "Unitus"
type input "$65,841.07"
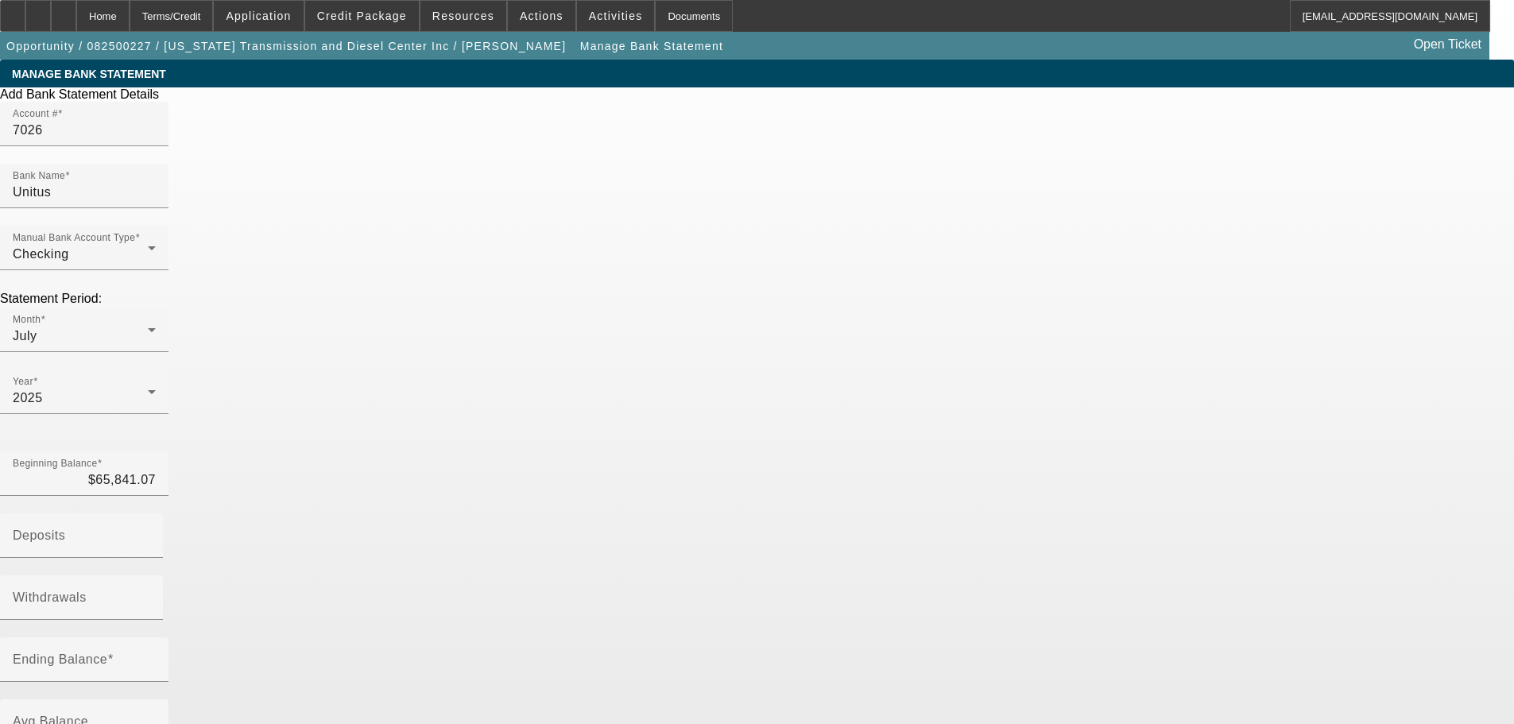
click at [130, 23] on div "Home" at bounding box center [102, 16] width 53 height 32
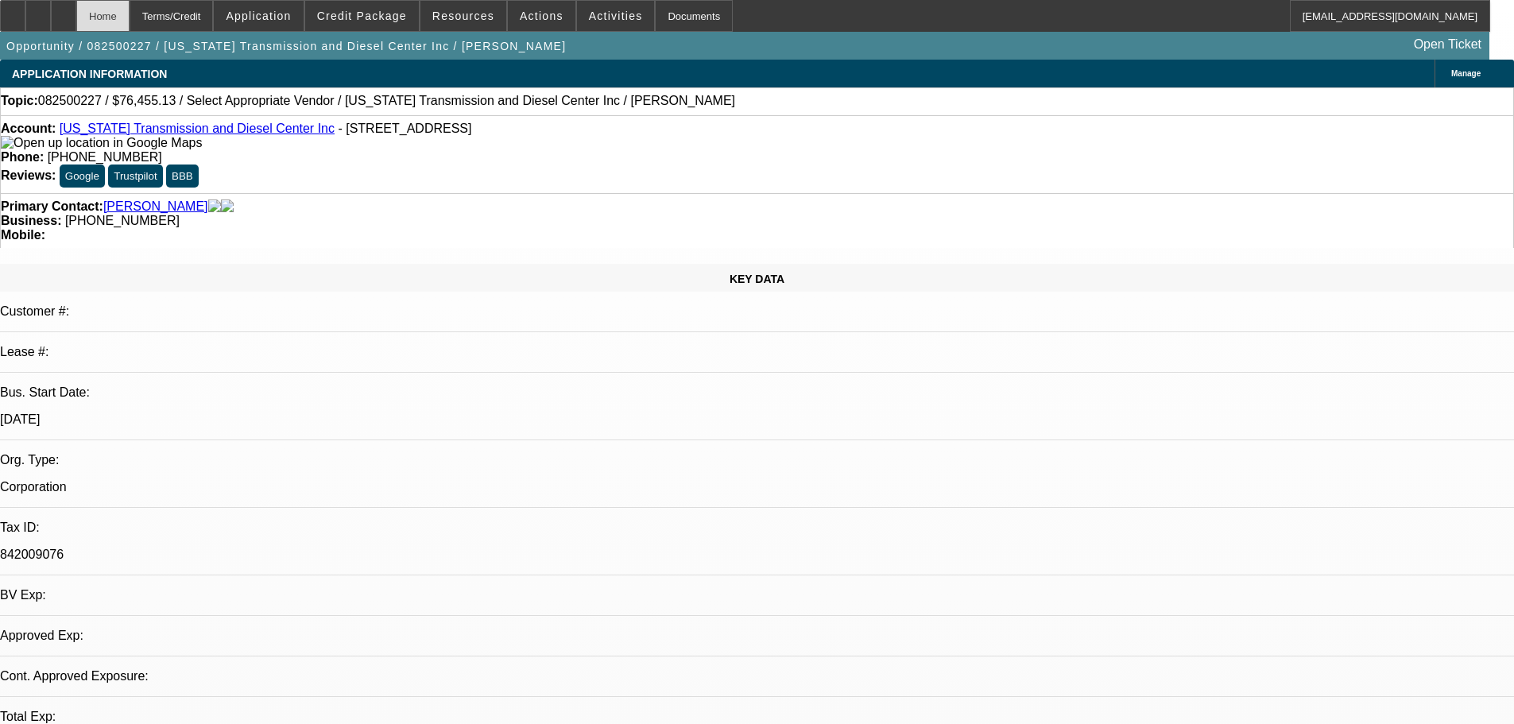
select select "0"
select select "2"
select select "0.1"
select select "4"
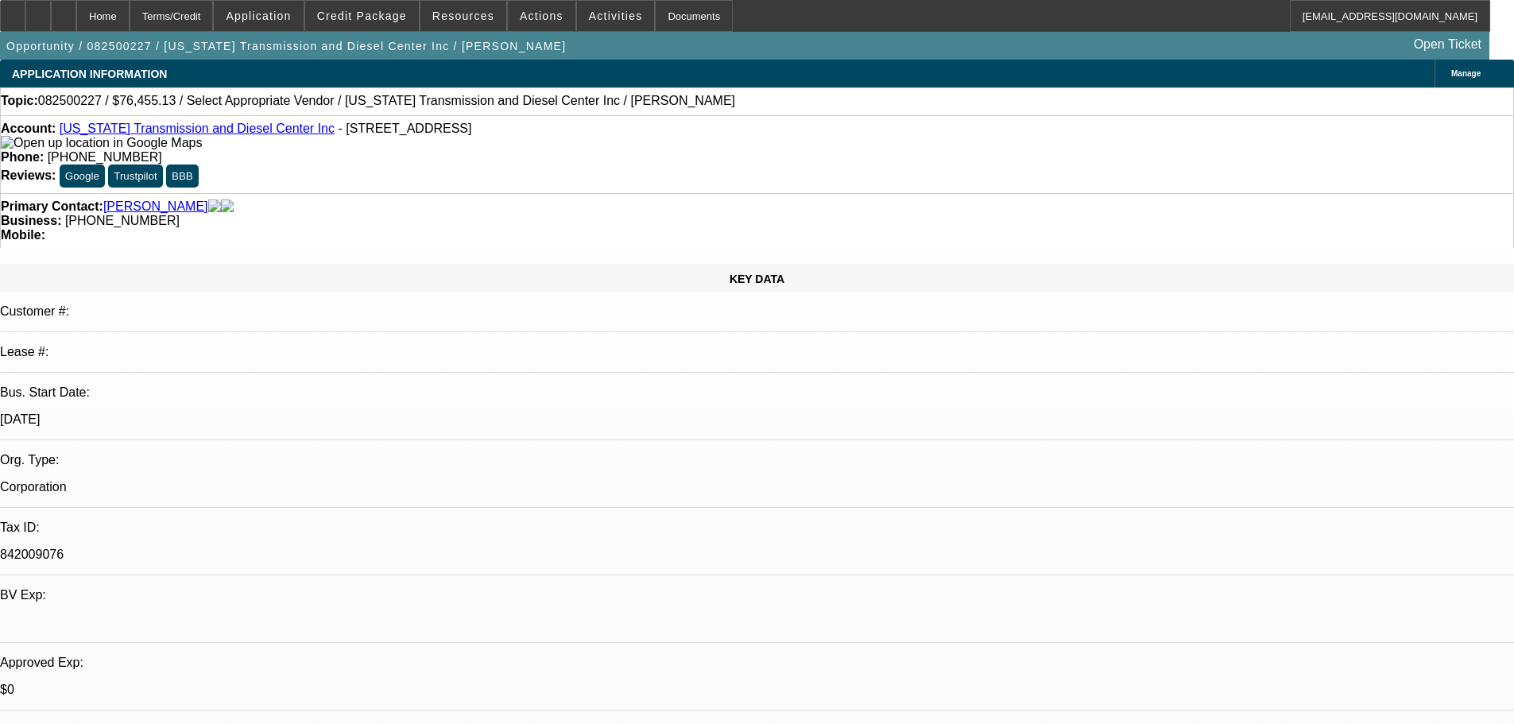
drag, startPoint x: 28, startPoint y: 173, endPoint x: 45, endPoint y: 114, distance: 61.9
click at [97, 148] on div "Account: Oregon Transmission and Diesel Center Inc - 14725 SE 82nd Dr, Clackama…" at bounding box center [757, 136] width 1512 height 29
click at [112, 145] on div "Account: Oregon Transmission and Diesel Center Inc - 14725 SE 82nd Dr, Clackama…" at bounding box center [757, 136] width 1512 height 29
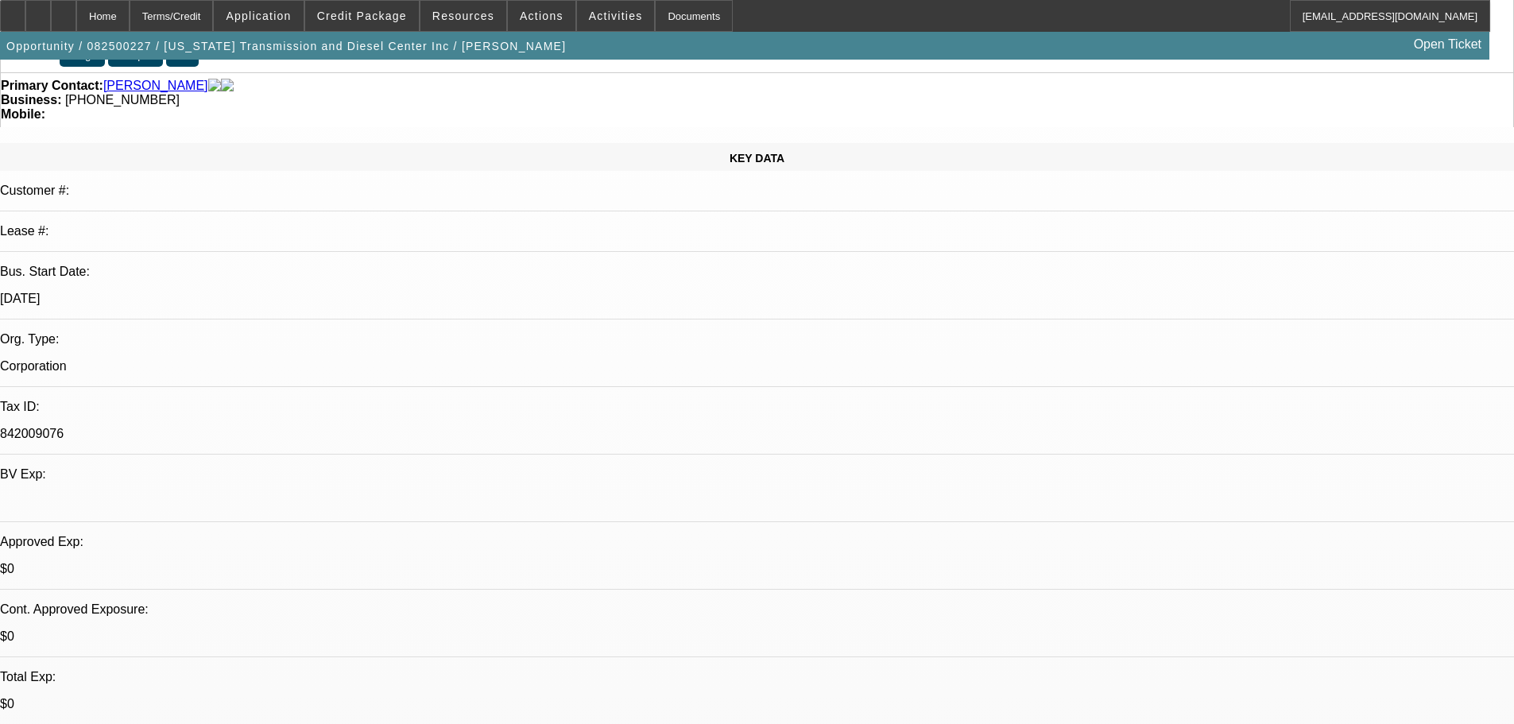
scroll to position [159, 0]
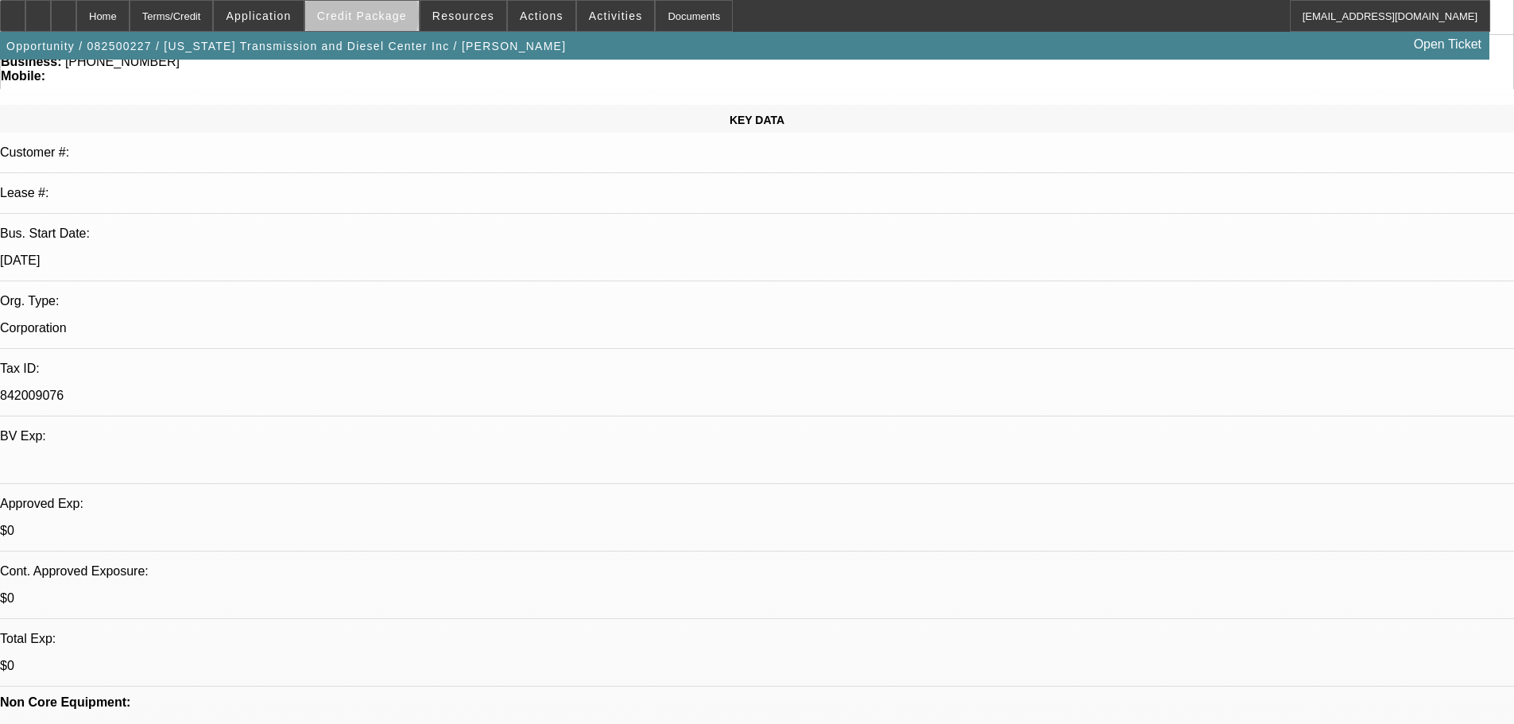
click at [386, 19] on span "Credit Package" at bounding box center [362, 16] width 90 height 13
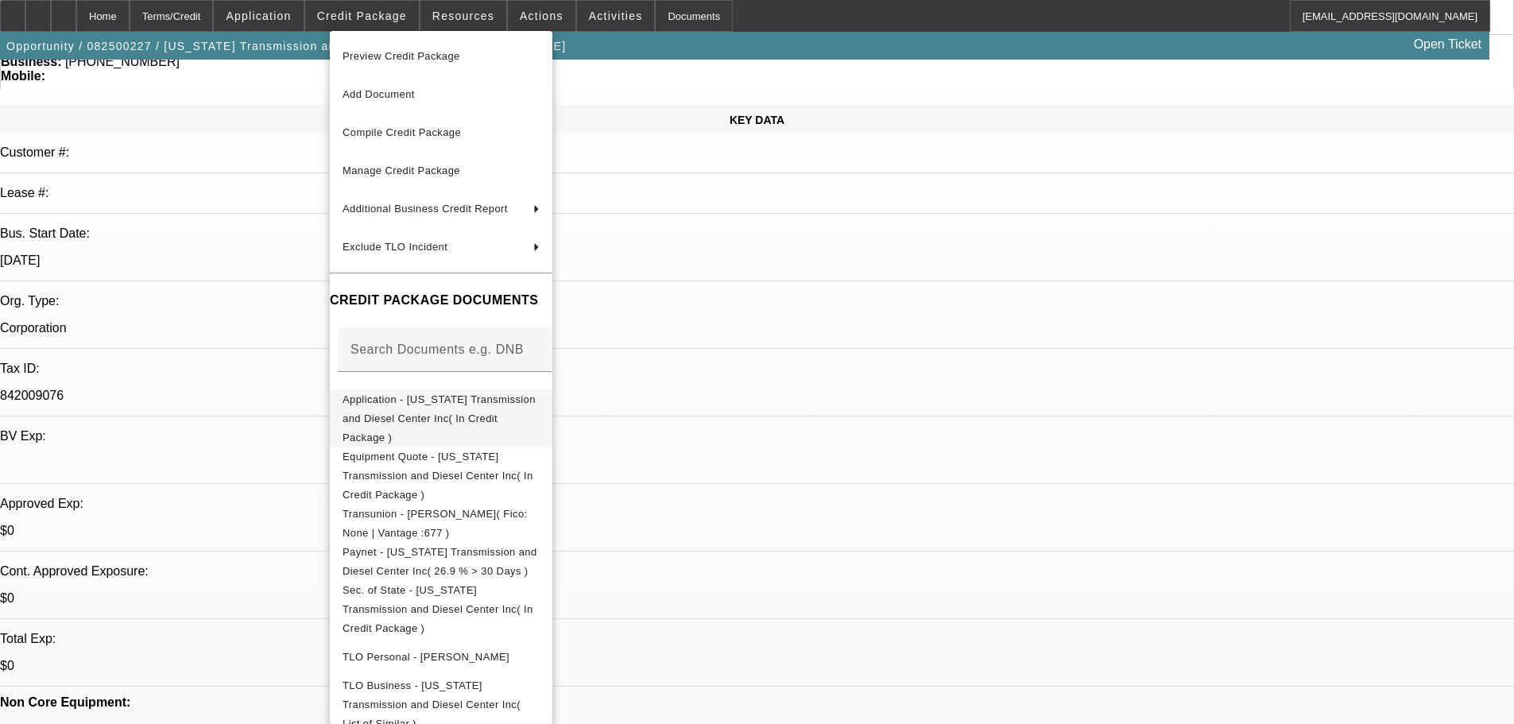
click at [519, 397] on span "Application - Oregon Transmission and Diesel Center Inc( In Credit Package )" at bounding box center [439, 418] width 193 height 50
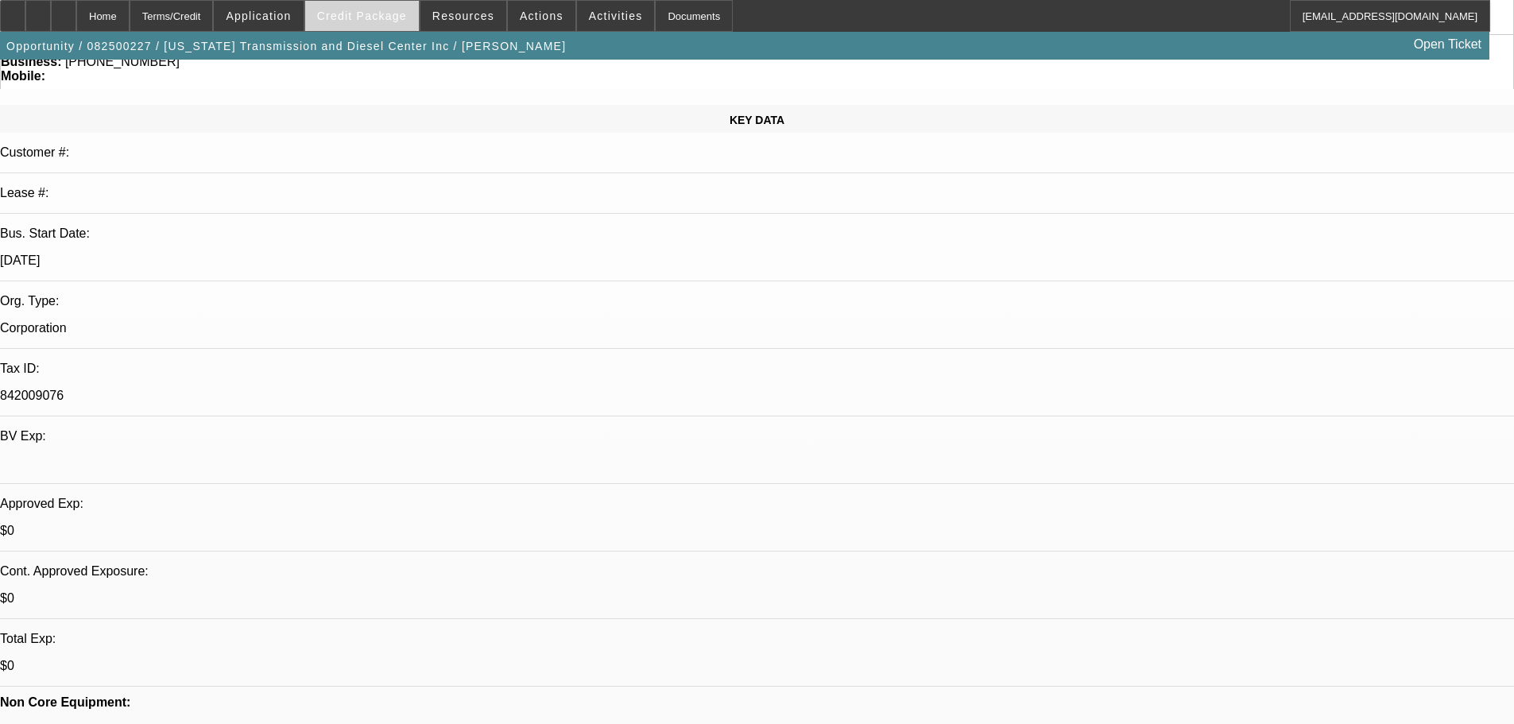
click at [393, 17] on span "Credit Package" at bounding box center [362, 16] width 90 height 13
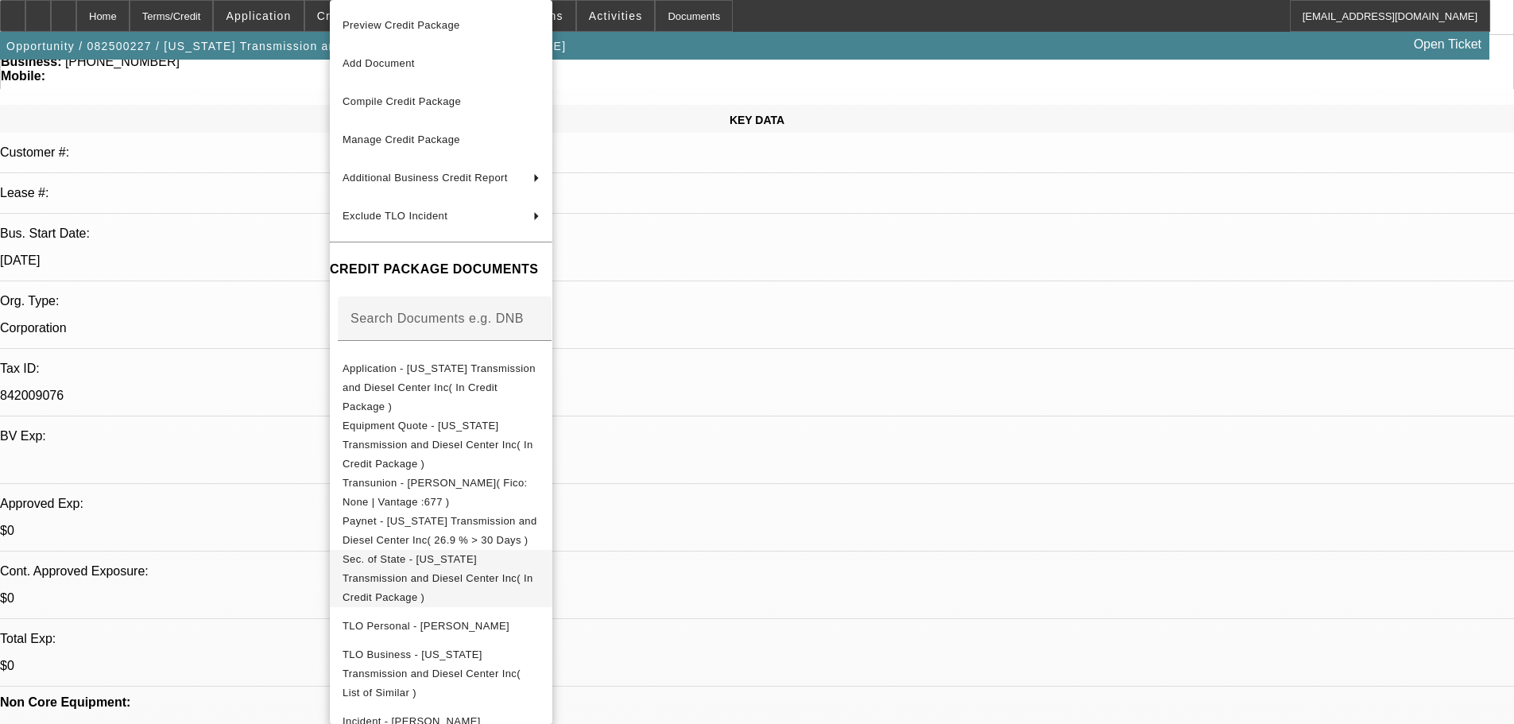
click at [494, 553] on span "Sec. of State - Oregon Transmission and Diesel Center Inc( In Credit Package )" at bounding box center [438, 578] width 191 height 50
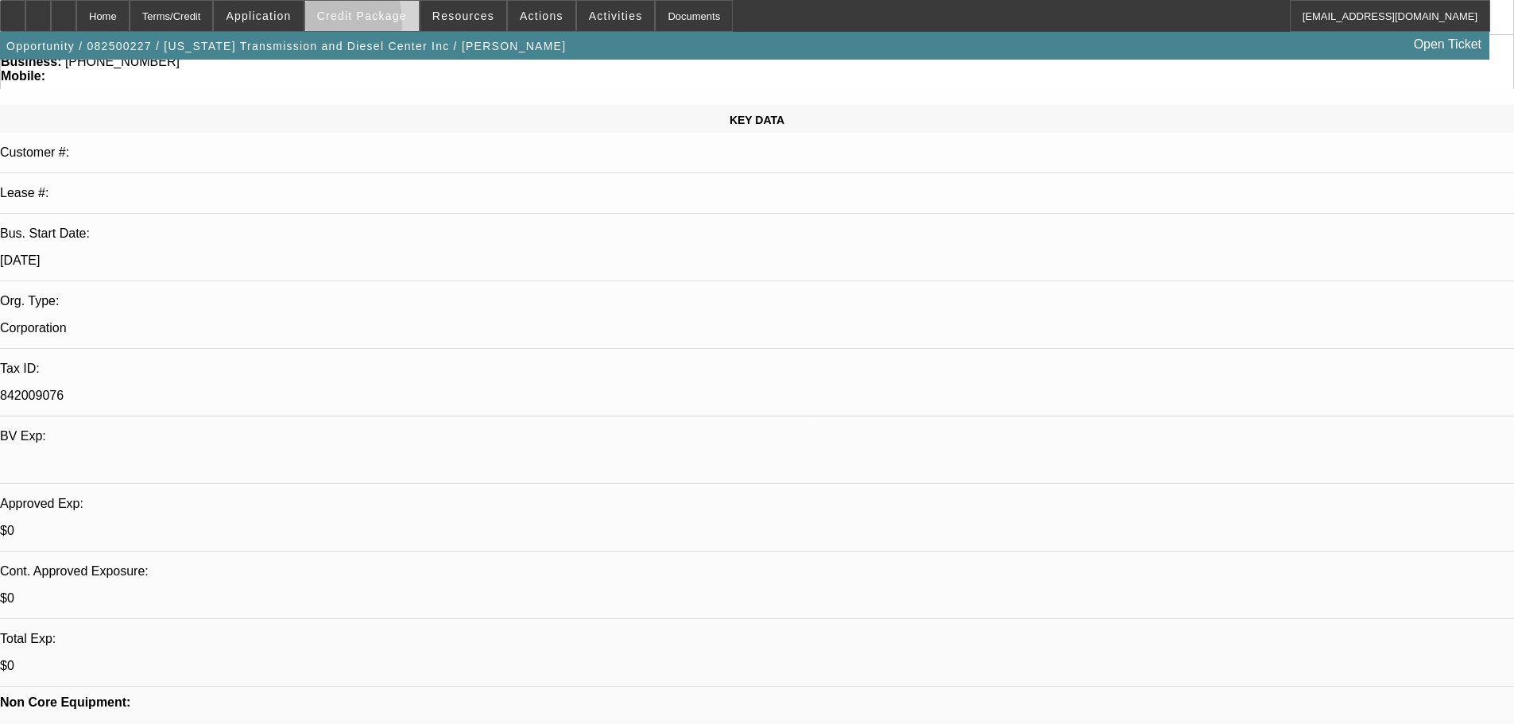
click at [339, 26] on span at bounding box center [362, 16] width 114 height 38
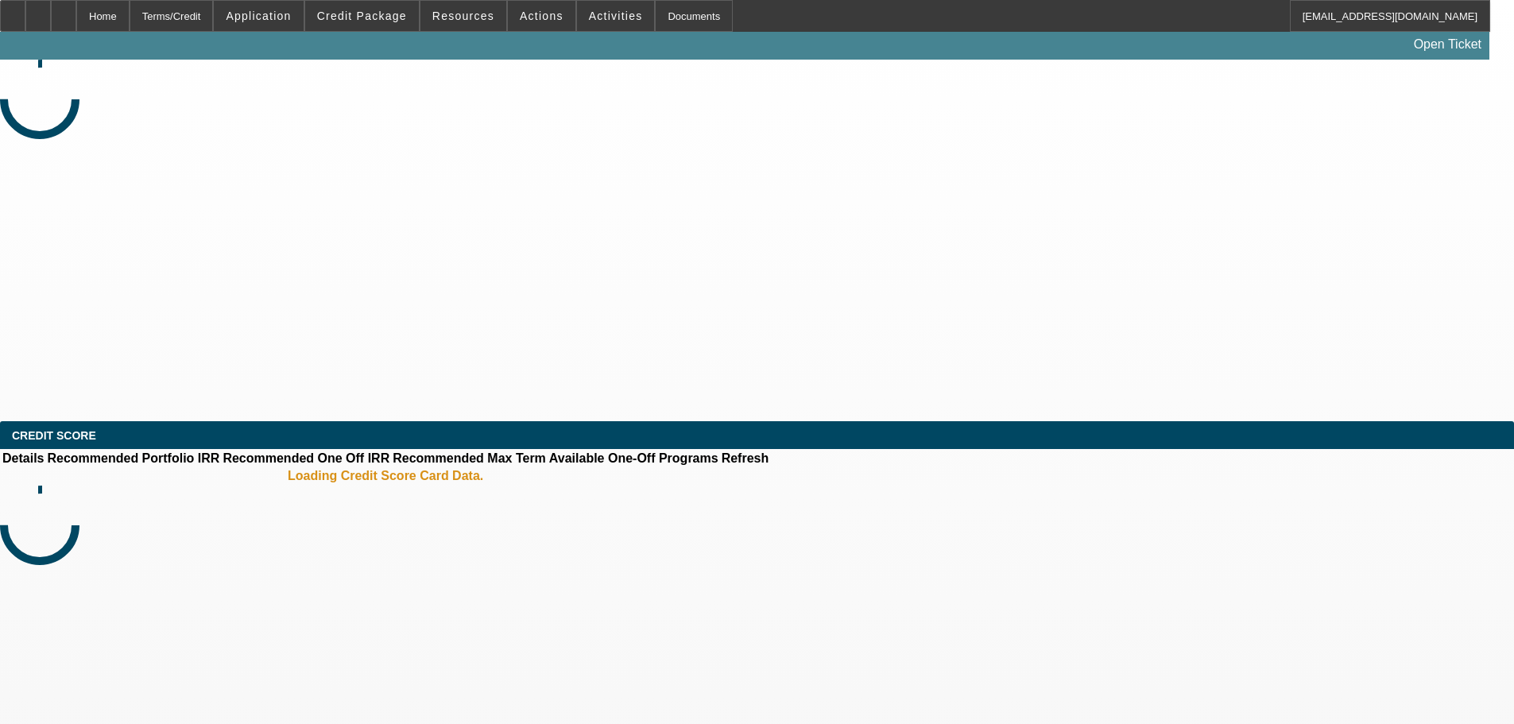
select select "0"
select select "2"
select select "0.1"
select select "4"
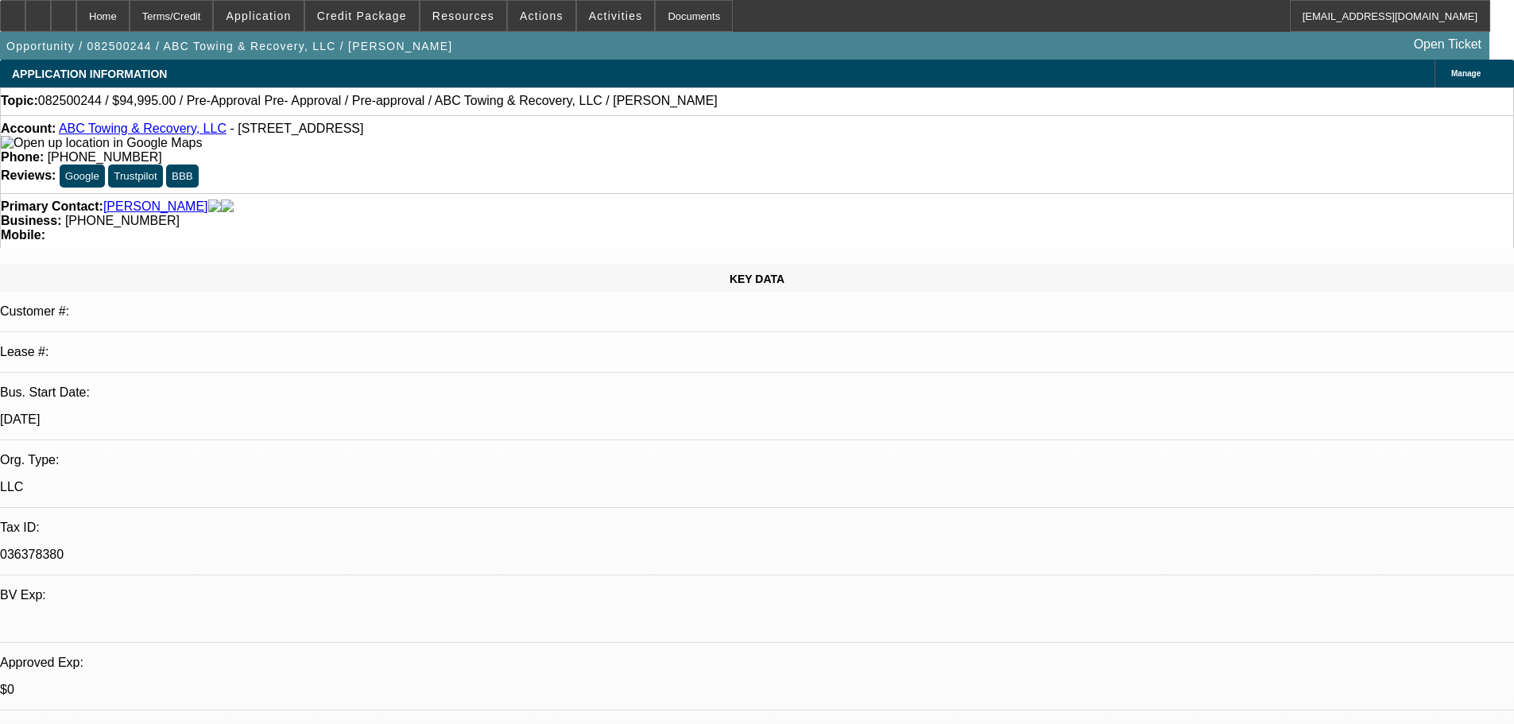
scroll to position [159, 0]
click at [371, 14] on span "Credit Package" at bounding box center [362, 16] width 90 height 13
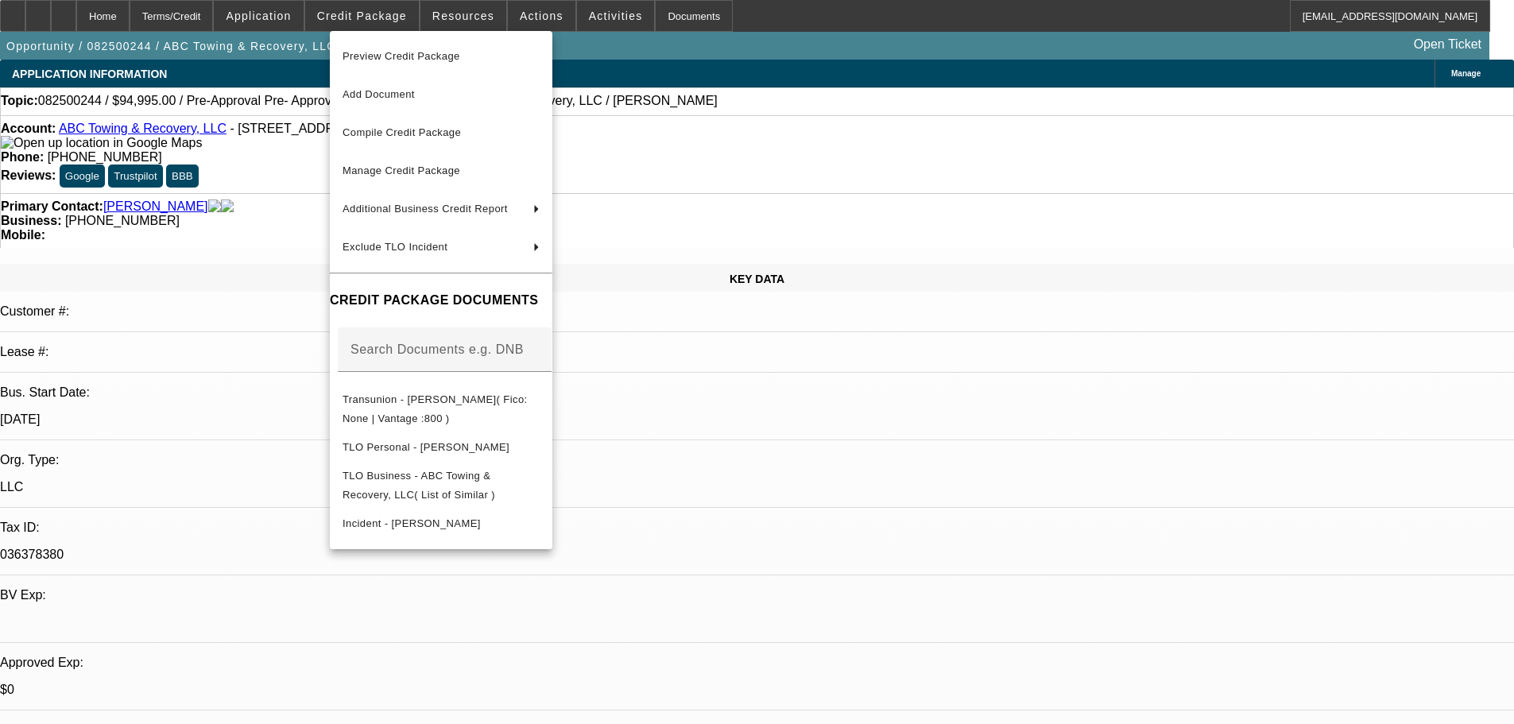
click at [236, 172] on div at bounding box center [757, 362] width 1514 height 724
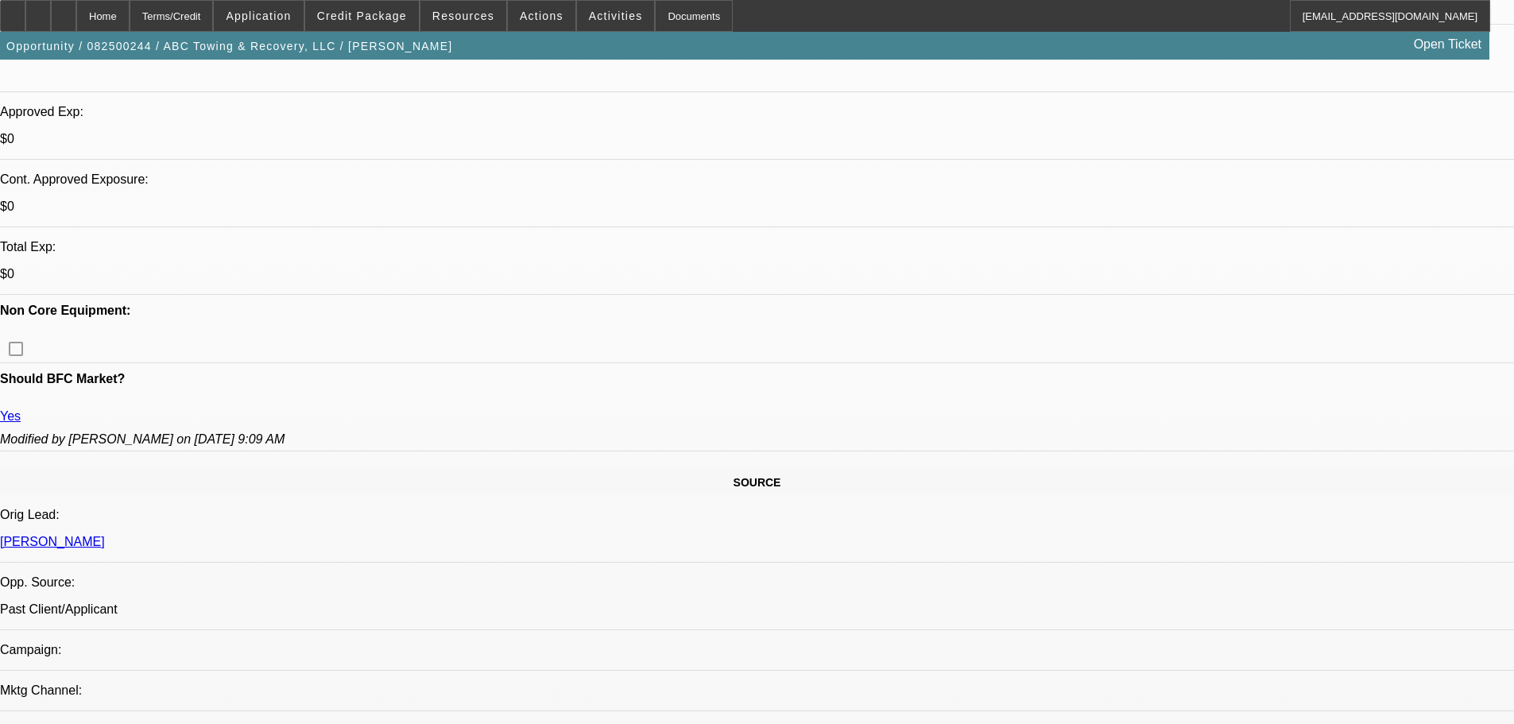
scroll to position [636, 0]
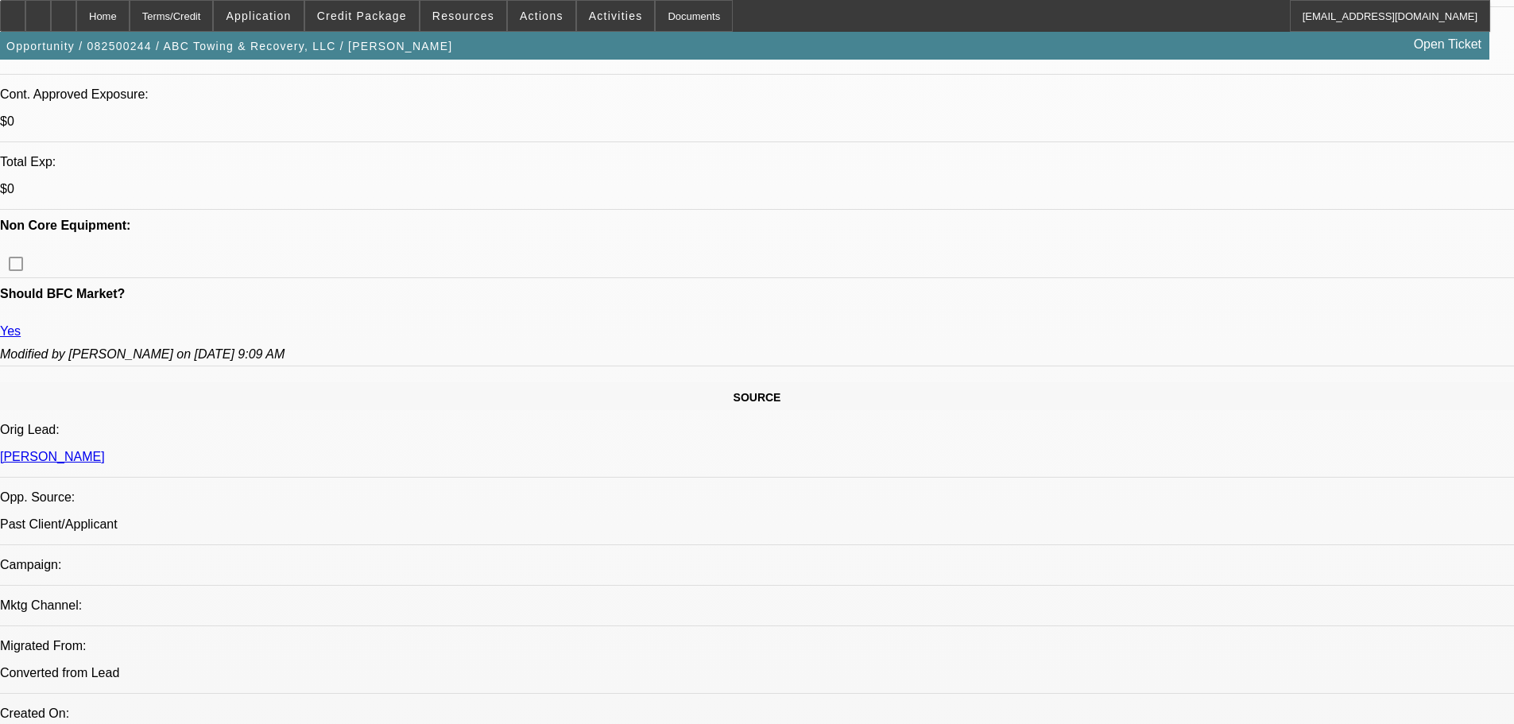
drag, startPoint x: 1349, startPoint y: 134, endPoint x: 1354, endPoint y: 117, distance: 17.6
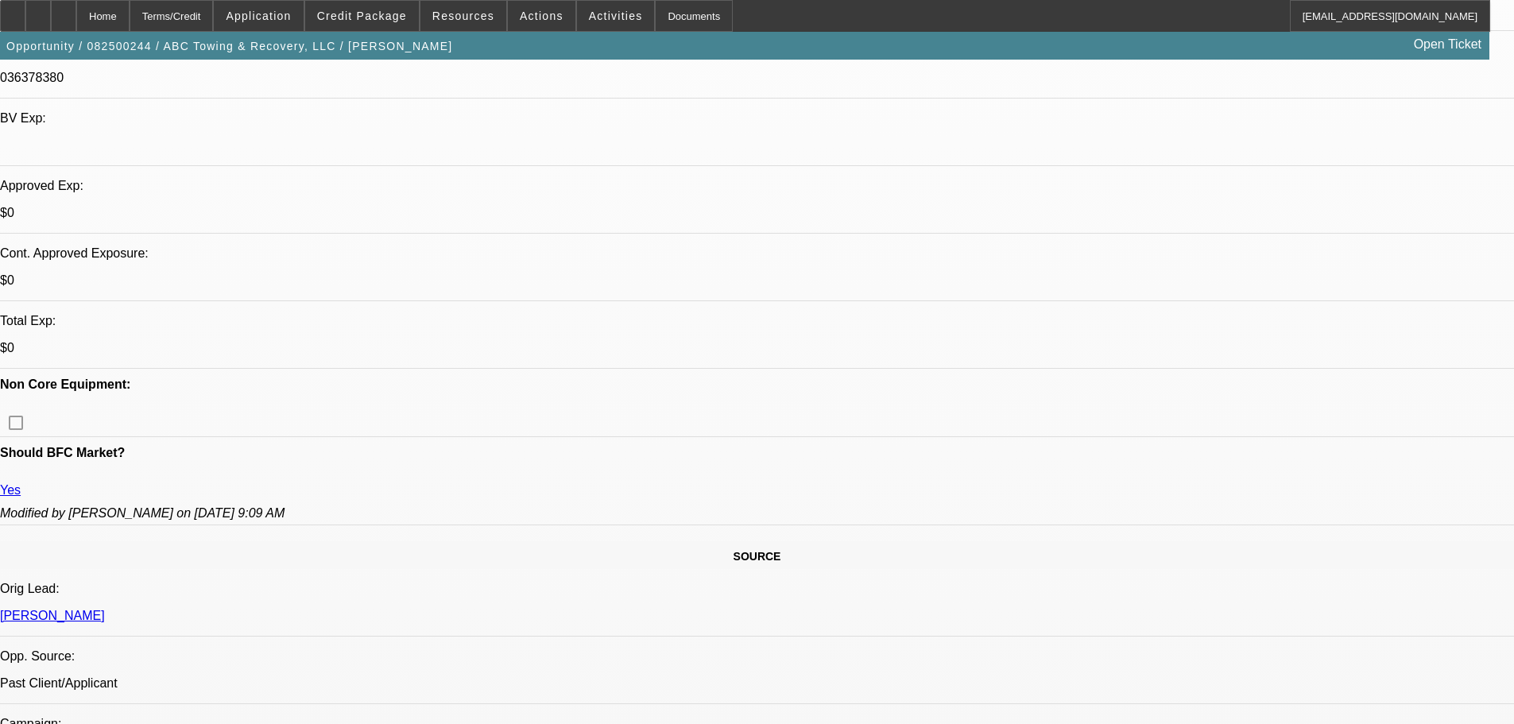
scroll to position [0, 0]
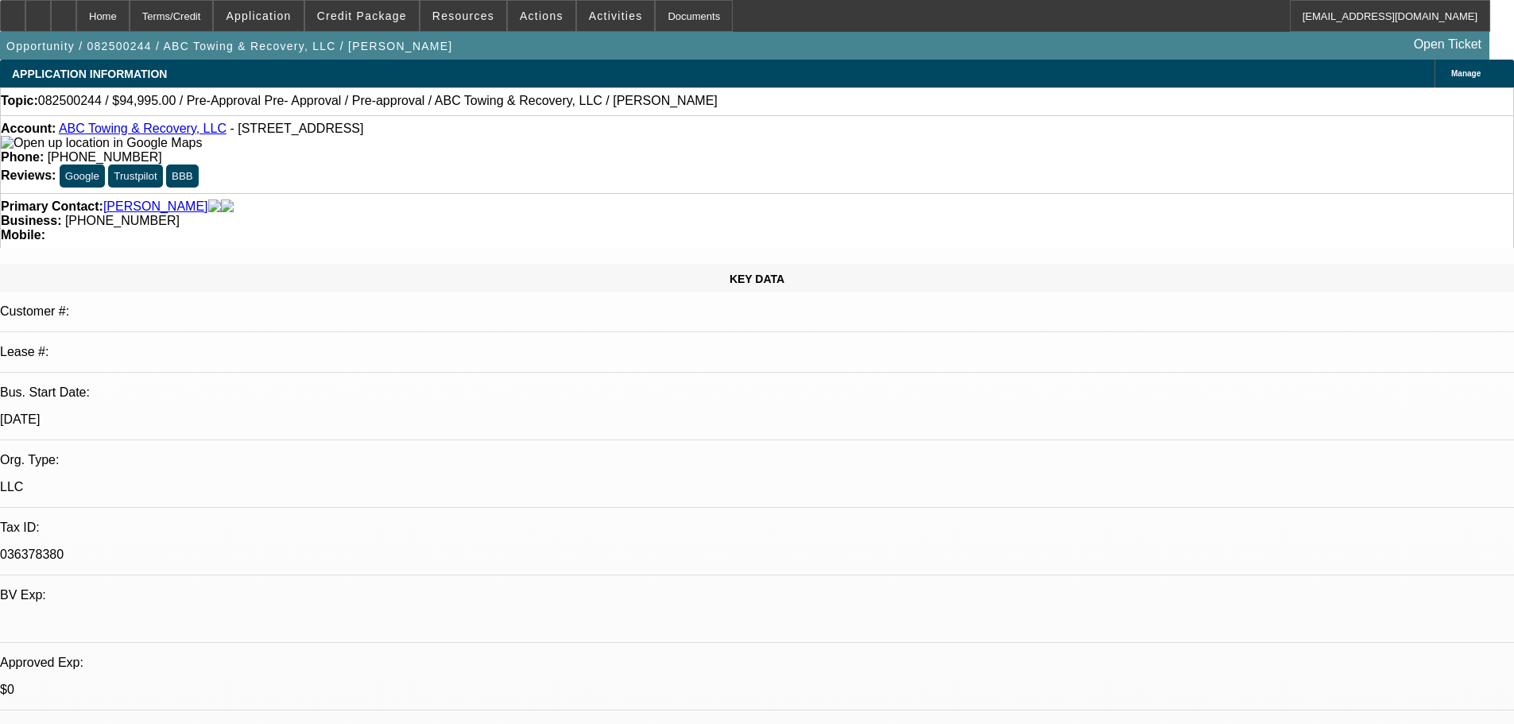
drag, startPoint x: 1071, startPoint y: 372, endPoint x: 1093, endPoint y: 372, distance: 21.5
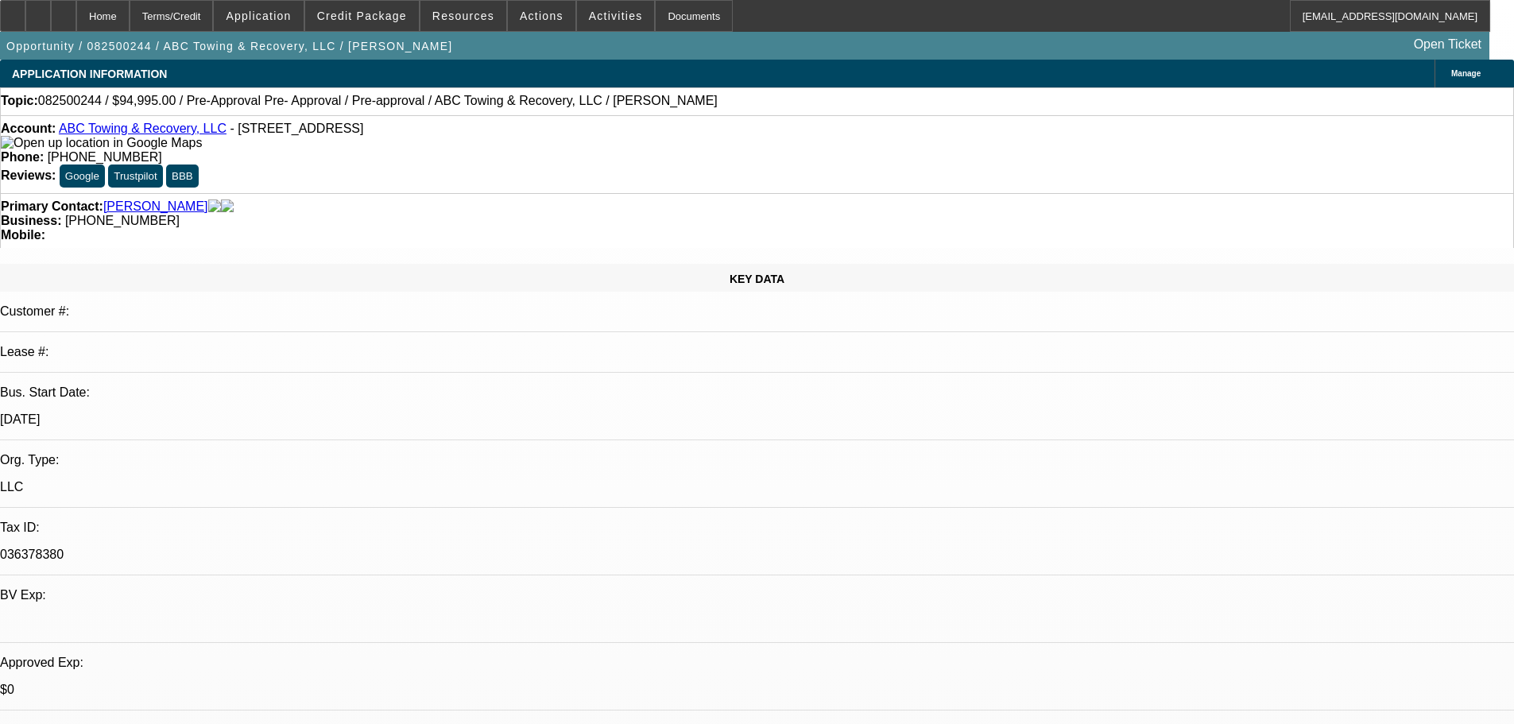
drag, startPoint x: 1062, startPoint y: 385, endPoint x: 1085, endPoint y: 384, distance: 23.1
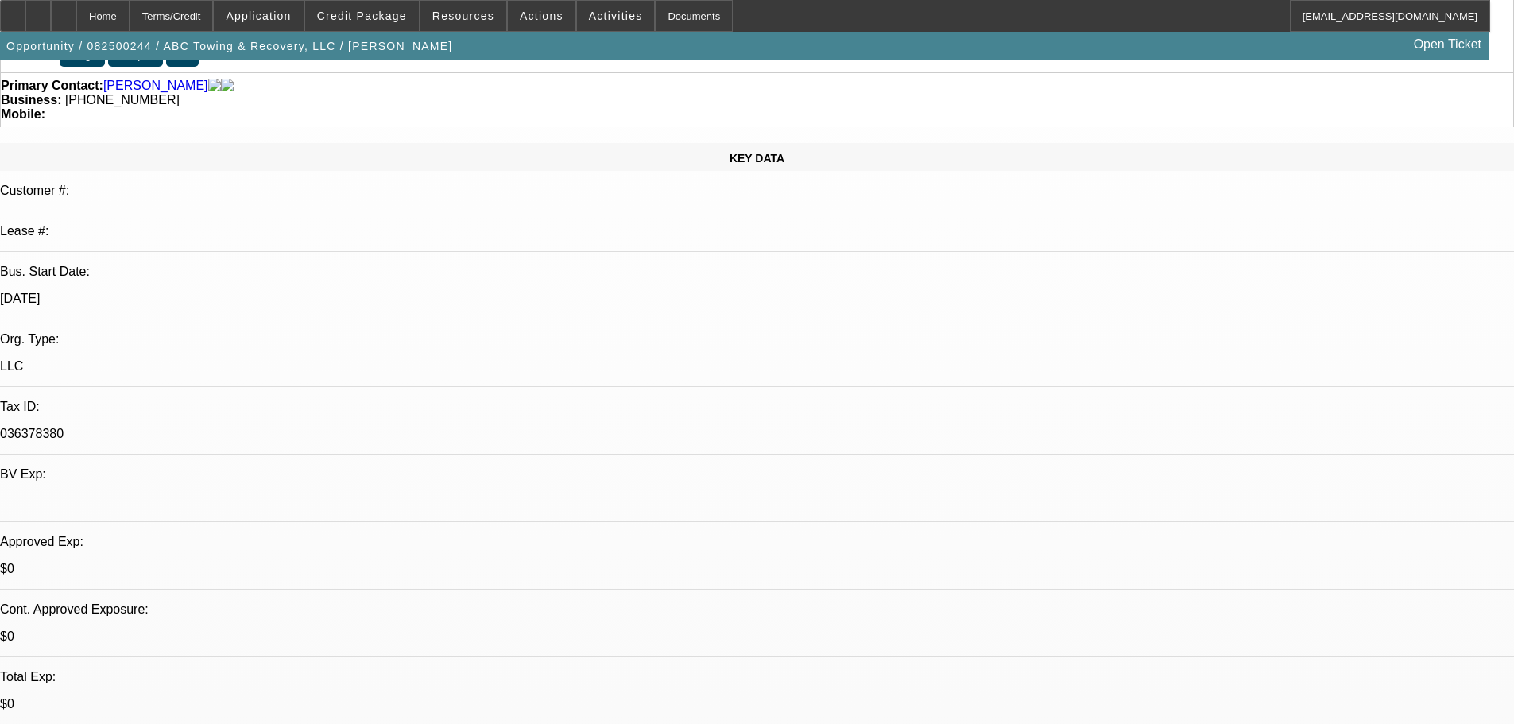
scroll to position [159, 0]
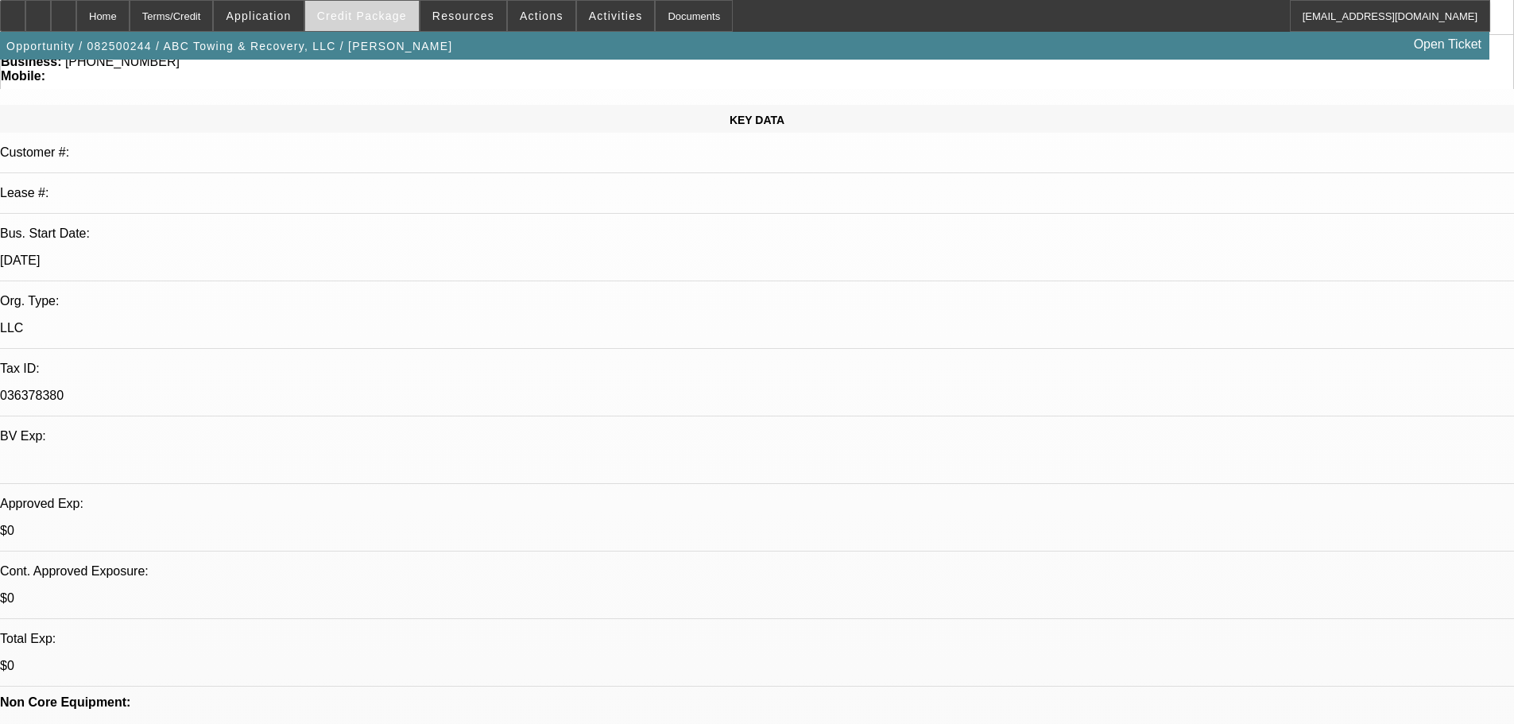
click at [404, 21] on span "Credit Package" at bounding box center [362, 16] width 90 height 13
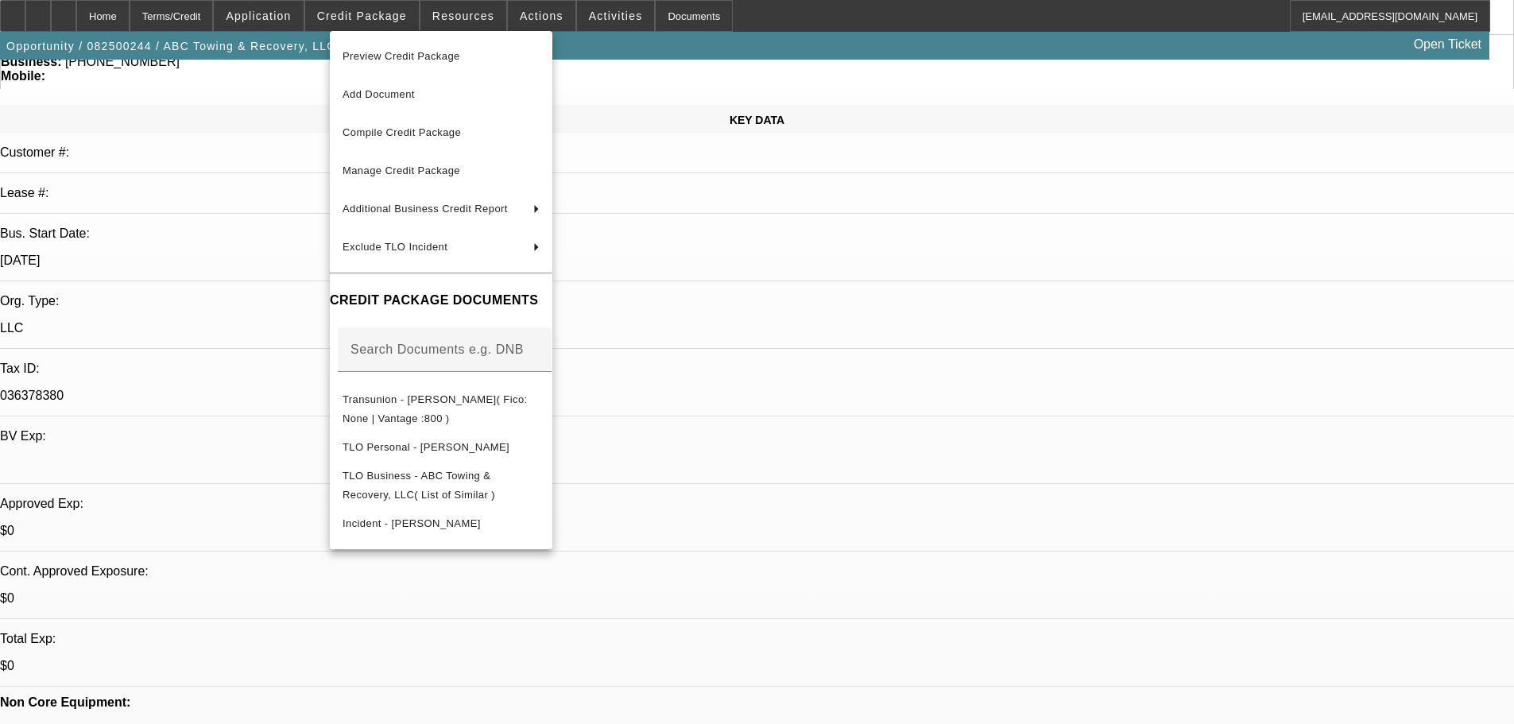
click at [215, 230] on div at bounding box center [757, 362] width 1514 height 724
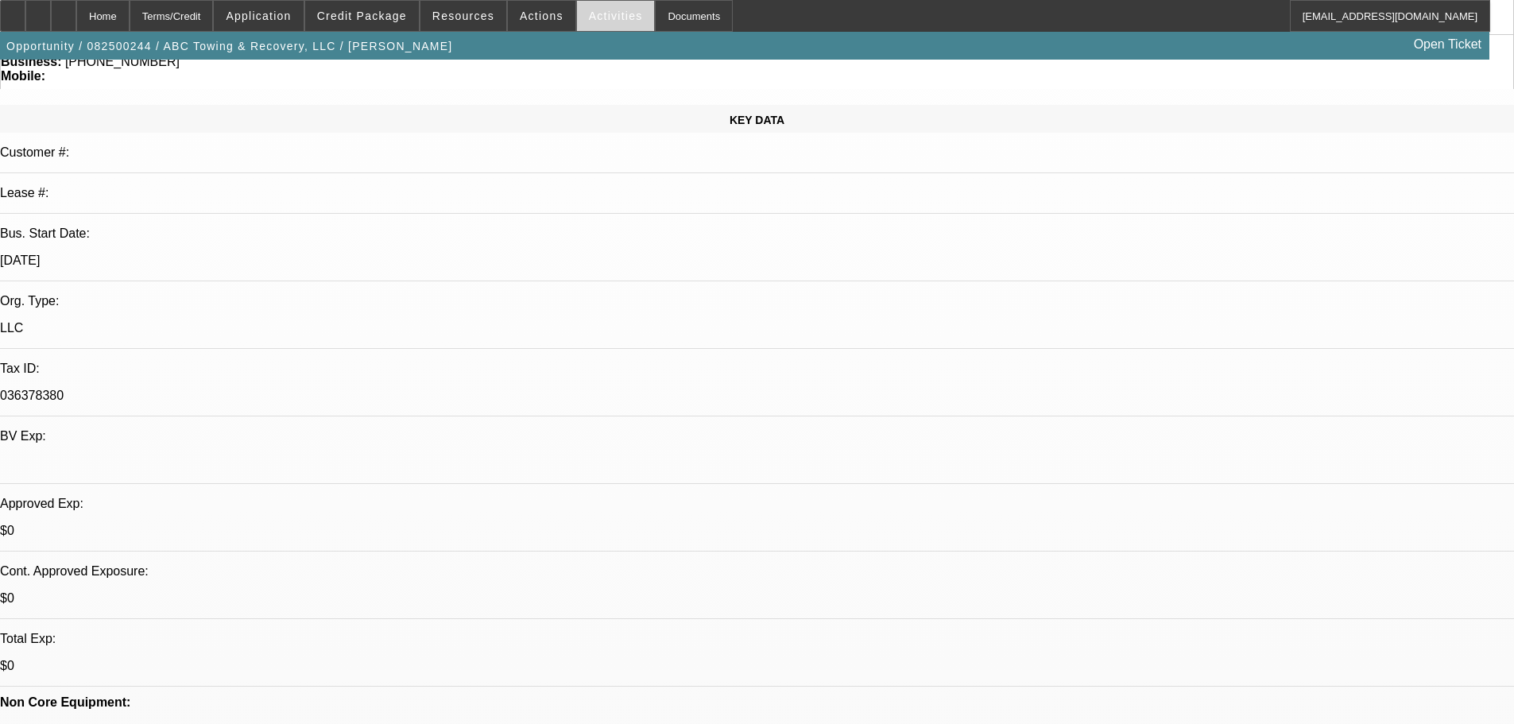
click at [589, 18] on span "Activities" at bounding box center [616, 16] width 54 height 13
click at [598, 15] on div at bounding box center [757, 362] width 1514 height 724
click at [598, 15] on span "Activities" at bounding box center [616, 16] width 54 height 13
click at [585, 21] on div at bounding box center [757, 362] width 1514 height 724
click at [589, 21] on span "Activities" at bounding box center [616, 16] width 54 height 13
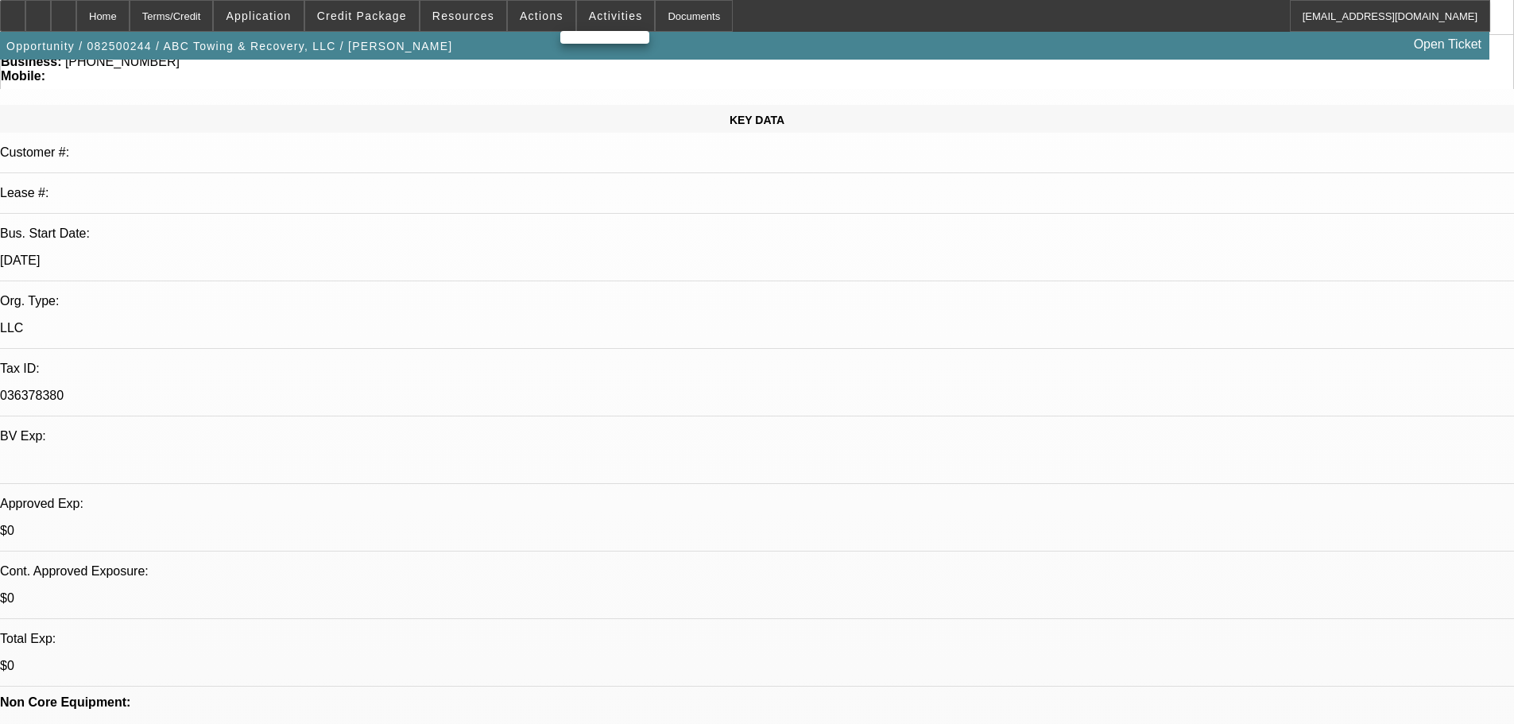
click at [585, 21] on div at bounding box center [757, 362] width 1514 height 724
click at [64, 10] on icon at bounding box center [64, 10] width 0 height 0
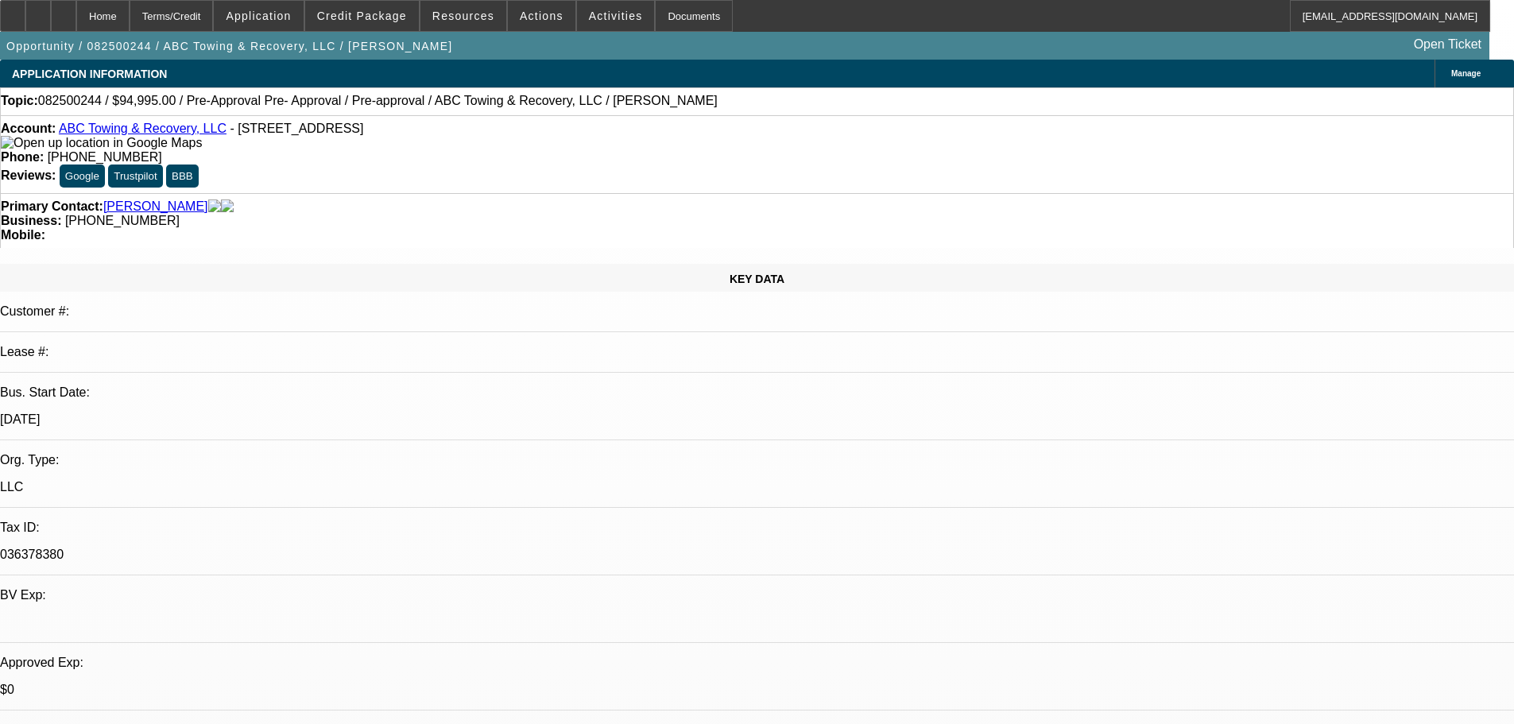
select select "0"
select select "2"
select select "0.1"
select select "4"
